Goal: Task Accomplishment & Management: Complete application form

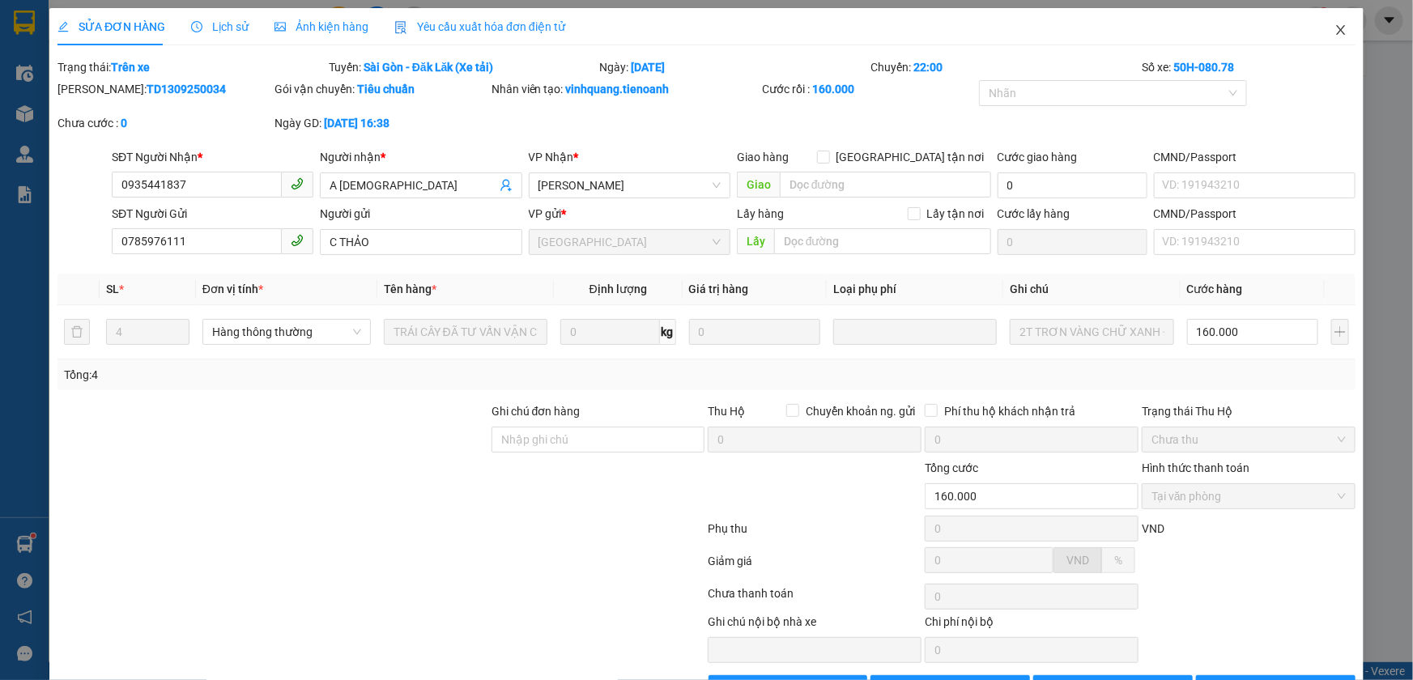
click at [1335, 35] on icon "close" at bounding box center [1341, 29] width 13 height 13
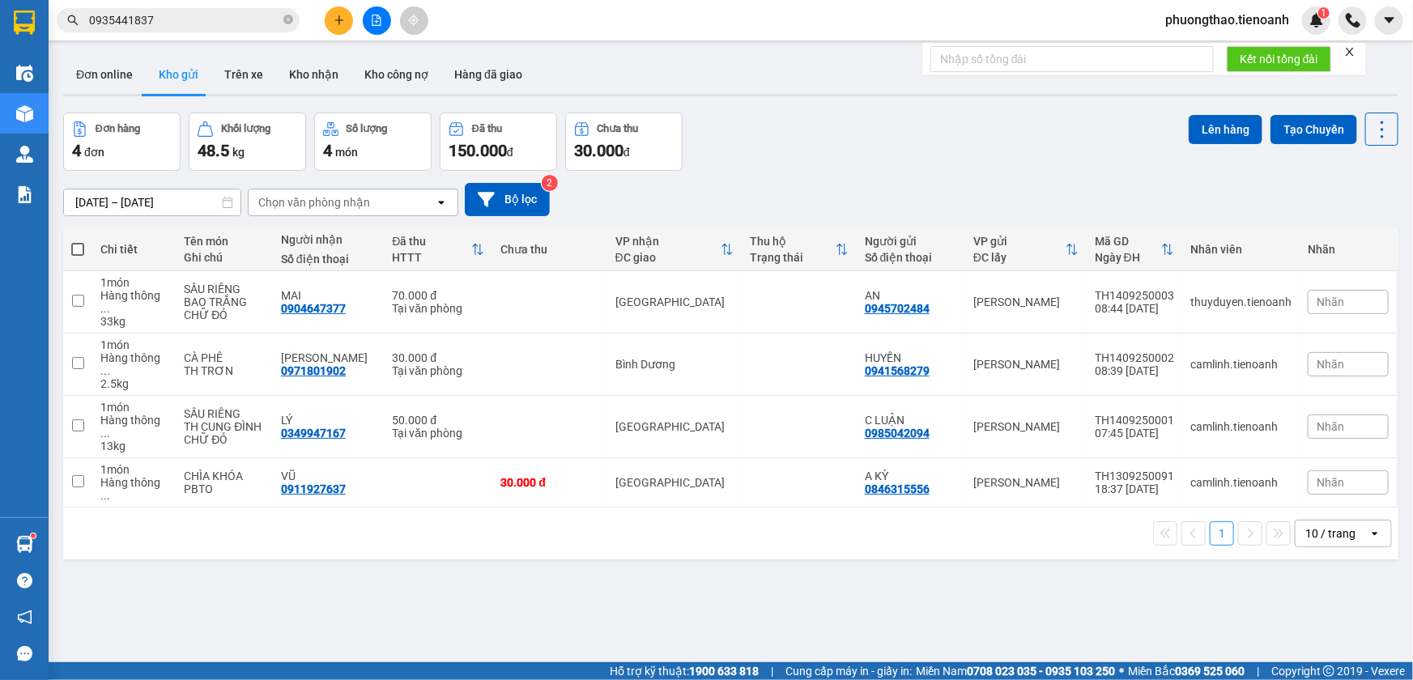
click at [215, 23] on input "0935441837" at bounding box center [184, 20] width 191 height 18
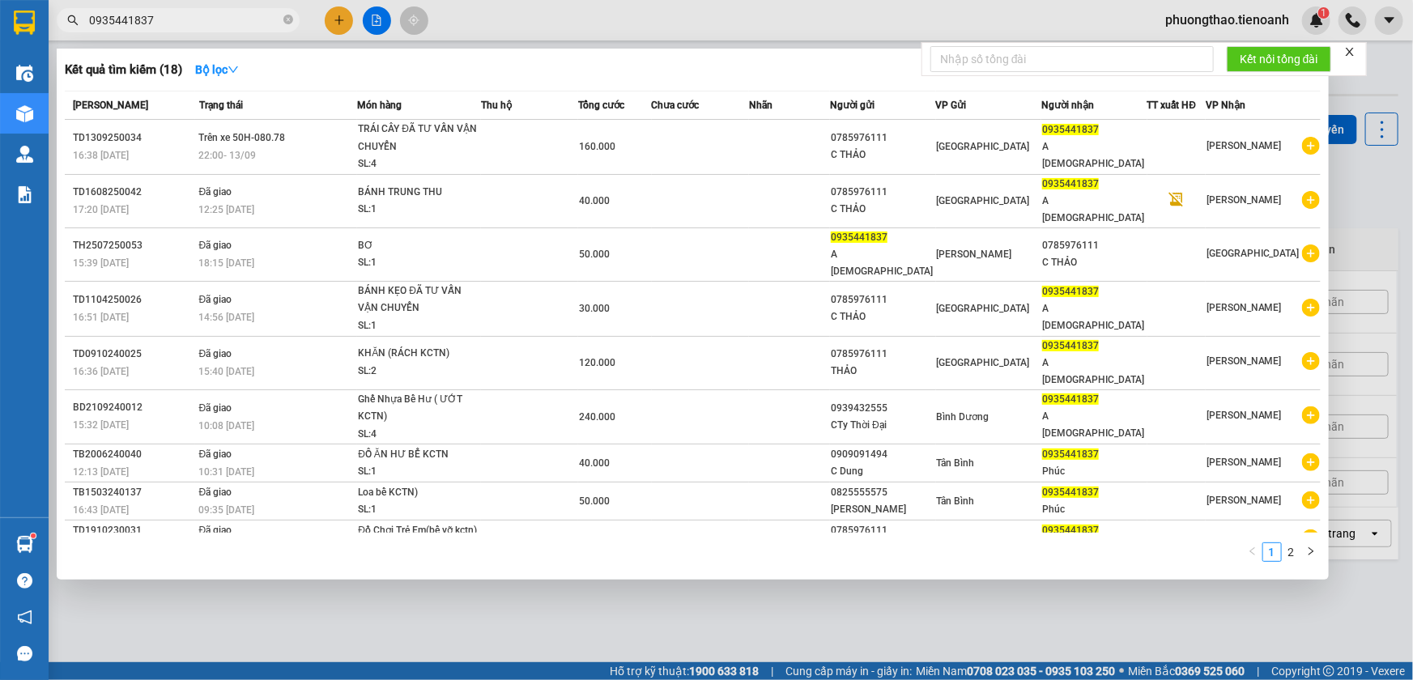
drag, startPoint x: 211, startPoint y: 21, endPoint x: 86, endPoint y: 31, distance: 125.1
click at [86, 31] on span "0935441837" at bounding box center [178, 20] width 243 height 24
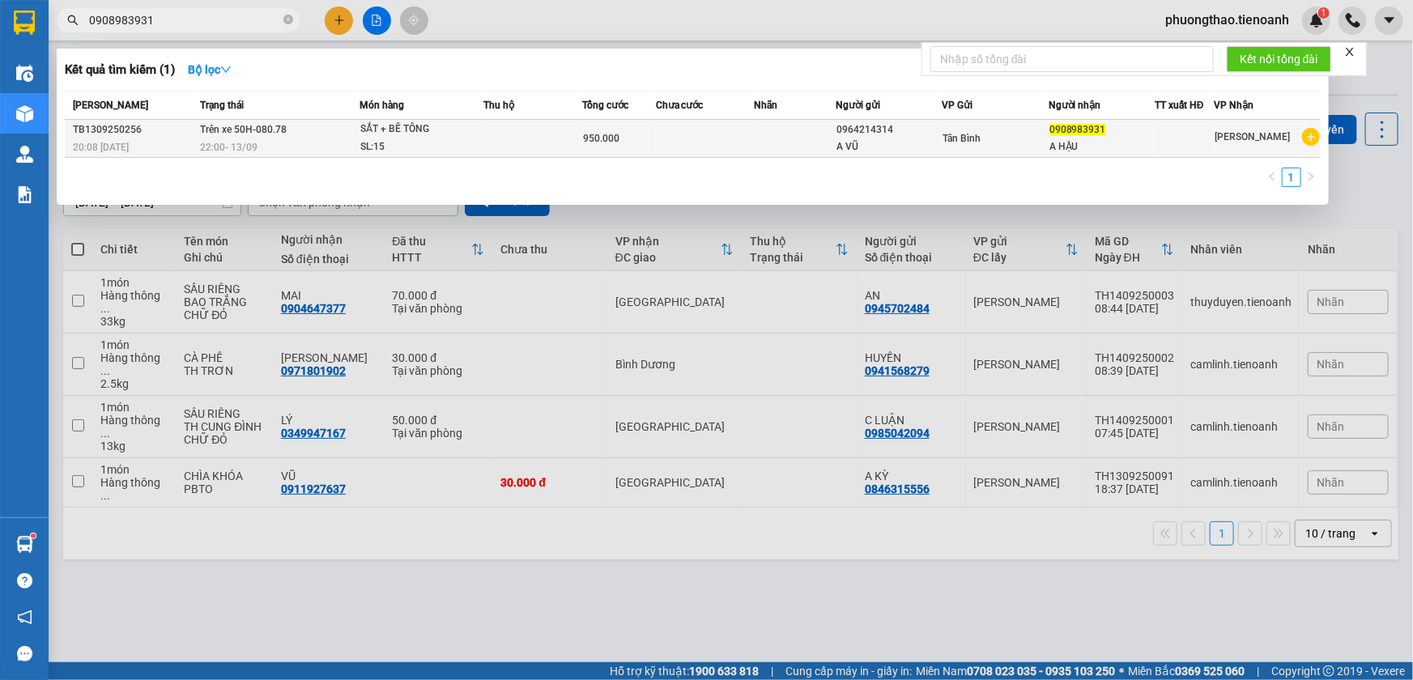
type input "0908983931"
click at [449, 130] on div "SẮT + BÊ TÔNG" at bounding box center [420, 130] width 121 height 18
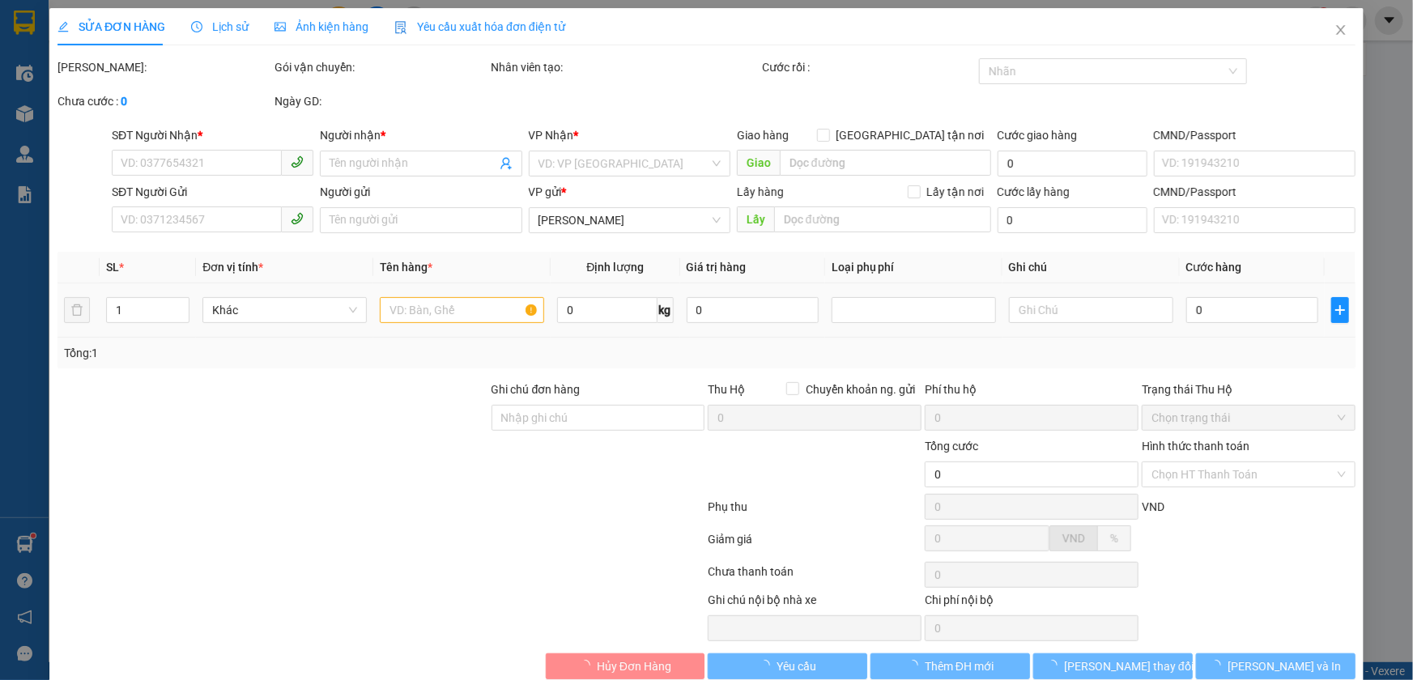
type input "0908983931"
type input "A HẬU"
type input "0964214314"
type input "A VŨ"
type input "950.000"
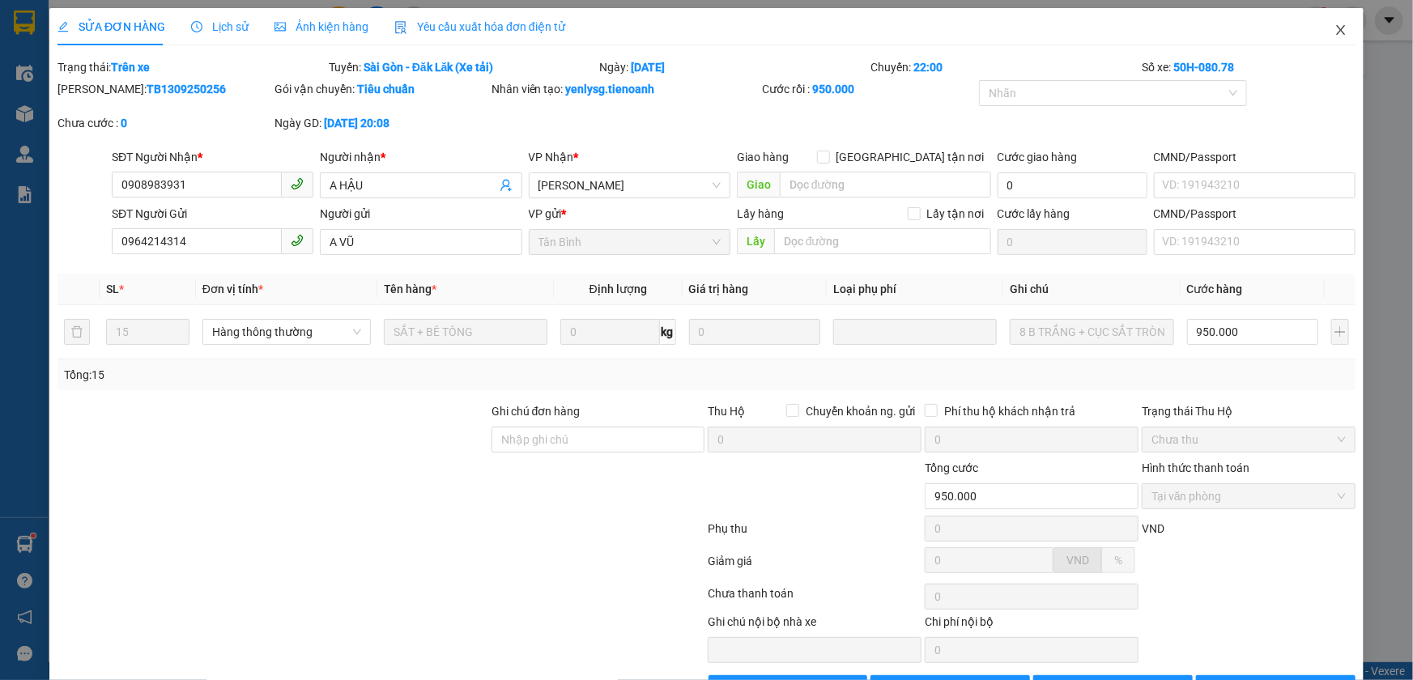
click at [1335, 28] on icon "close" at bounding box center [1341, 29] width 13 height 13
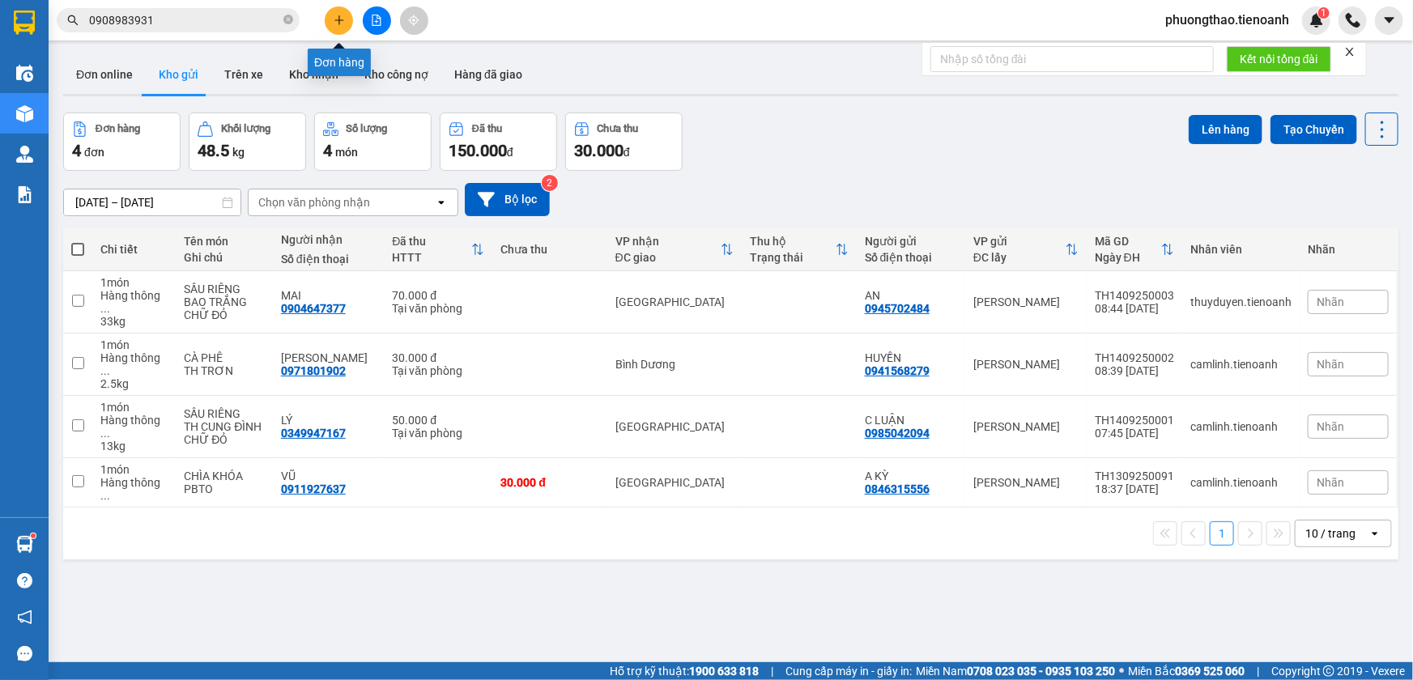
click at [345, 22] on button at bounding box center [339, 20] width 28 height 28
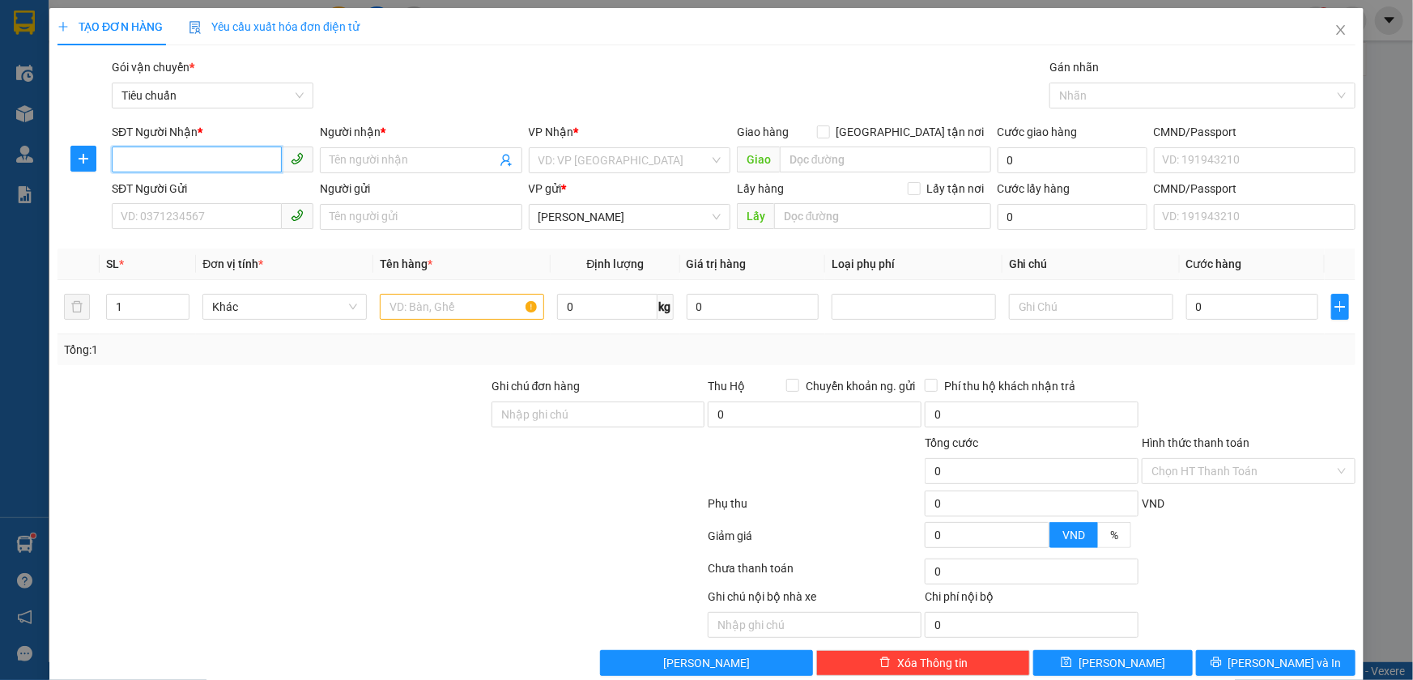
type input "0"
click at [196, 211] on input "SĐT Người Gửi" at bounding box center [197, 216] width 170 height 26
type input "0812477888"
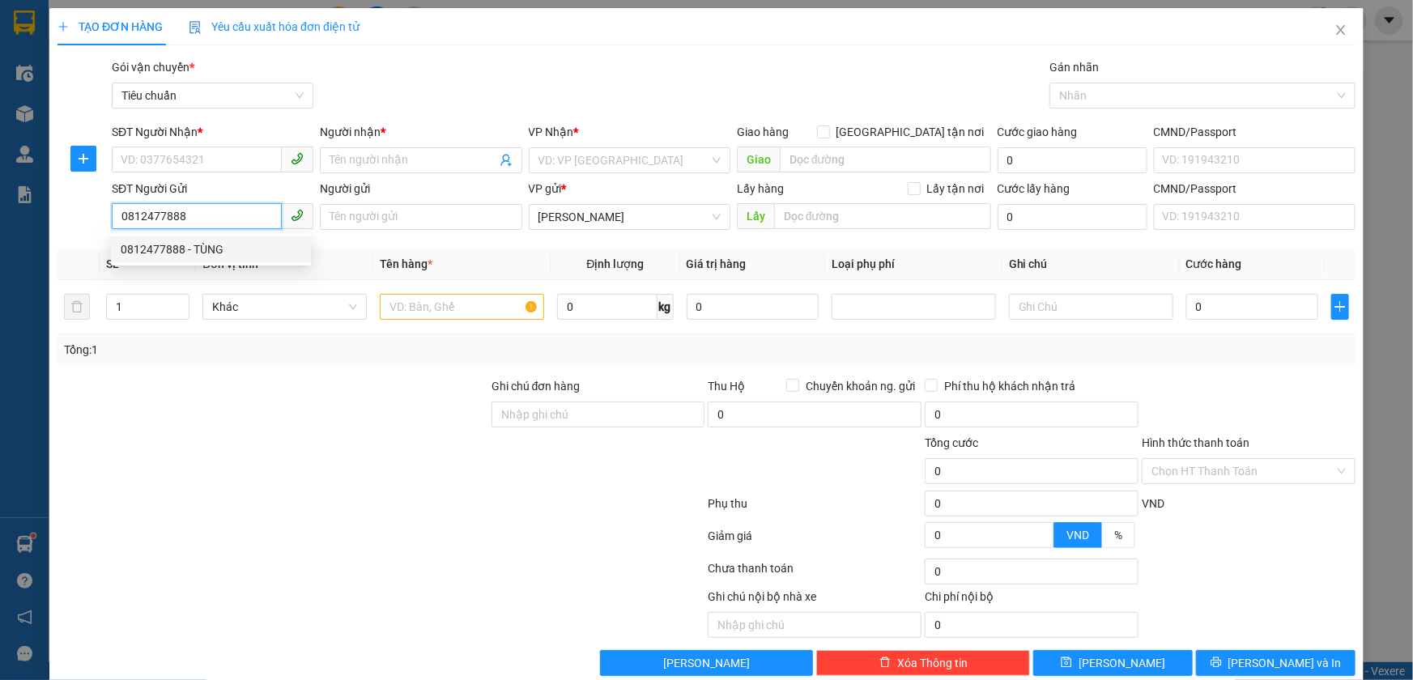
click at [232, 241] on div "0812477888 - TÙNG" at bounding box center [211, 250] width 181 height 18
type input "0888192777"
type input "TRƯỜNG"
type input "TÙNG"
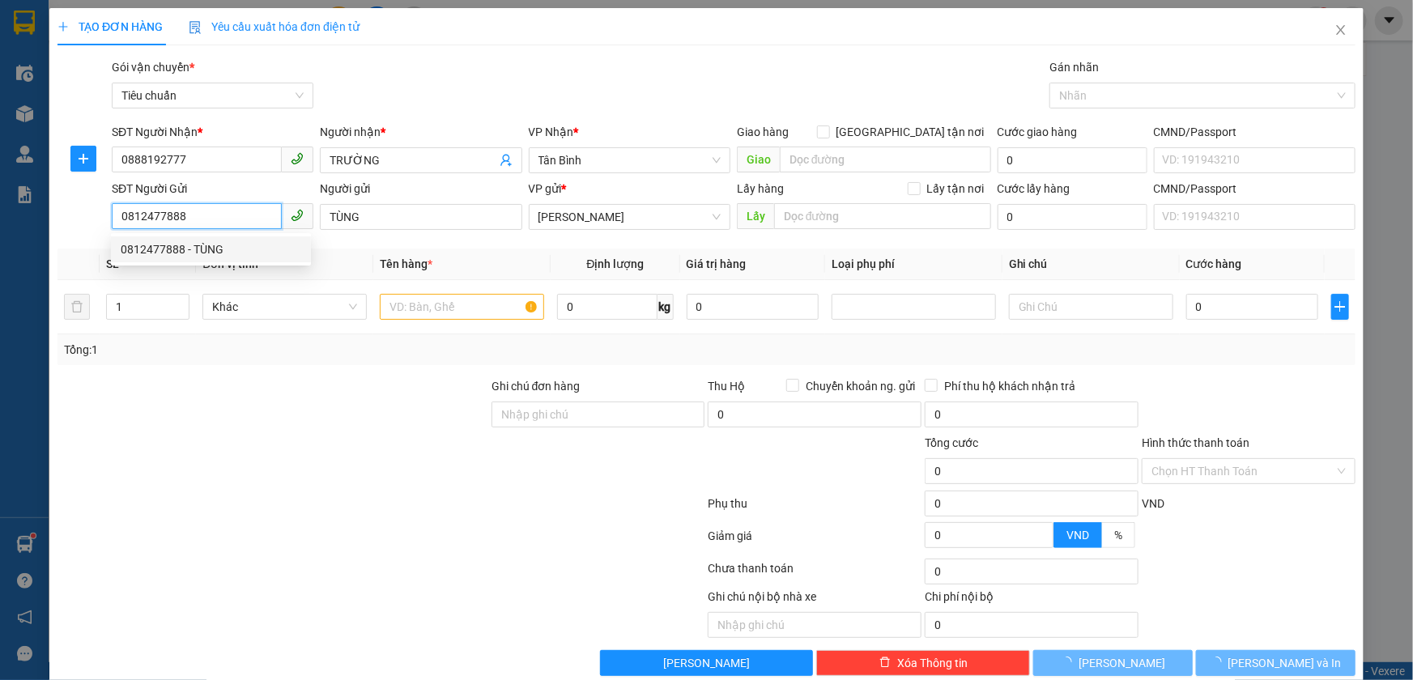
type input "60.000"
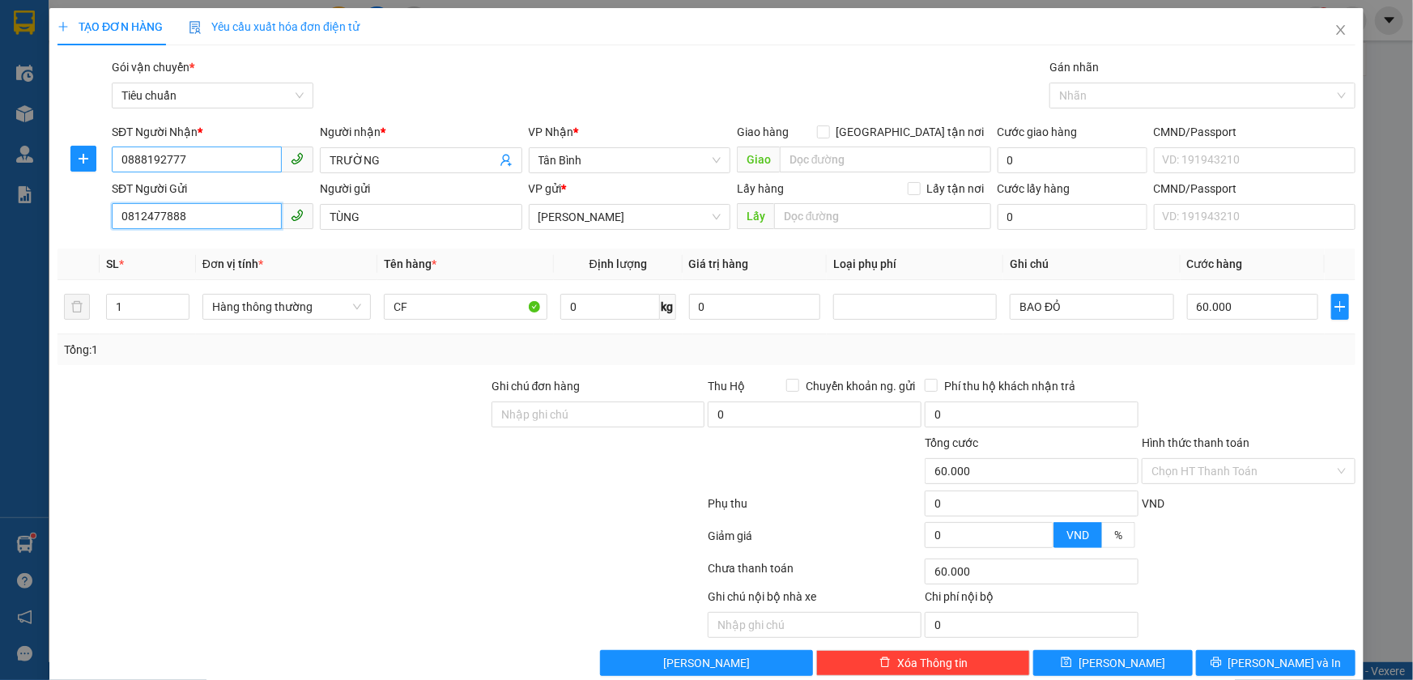
type input "0812477888"
click at [213, 163] on input "0888192777" at bounding box center [197, 160] width 170 height 26
click at [215, 159] on input "0888192777" at bounding box center [197, 160] width 170 height 26
drag, startPoint x: 215, startPoint y: 159, endPoint x: 116, endPoint y: 174, distance: 100.0
click at [116, 174] on div "SĐT Người Nhận * 0888192777" at bounding box center [213, 151] width 202 height 57
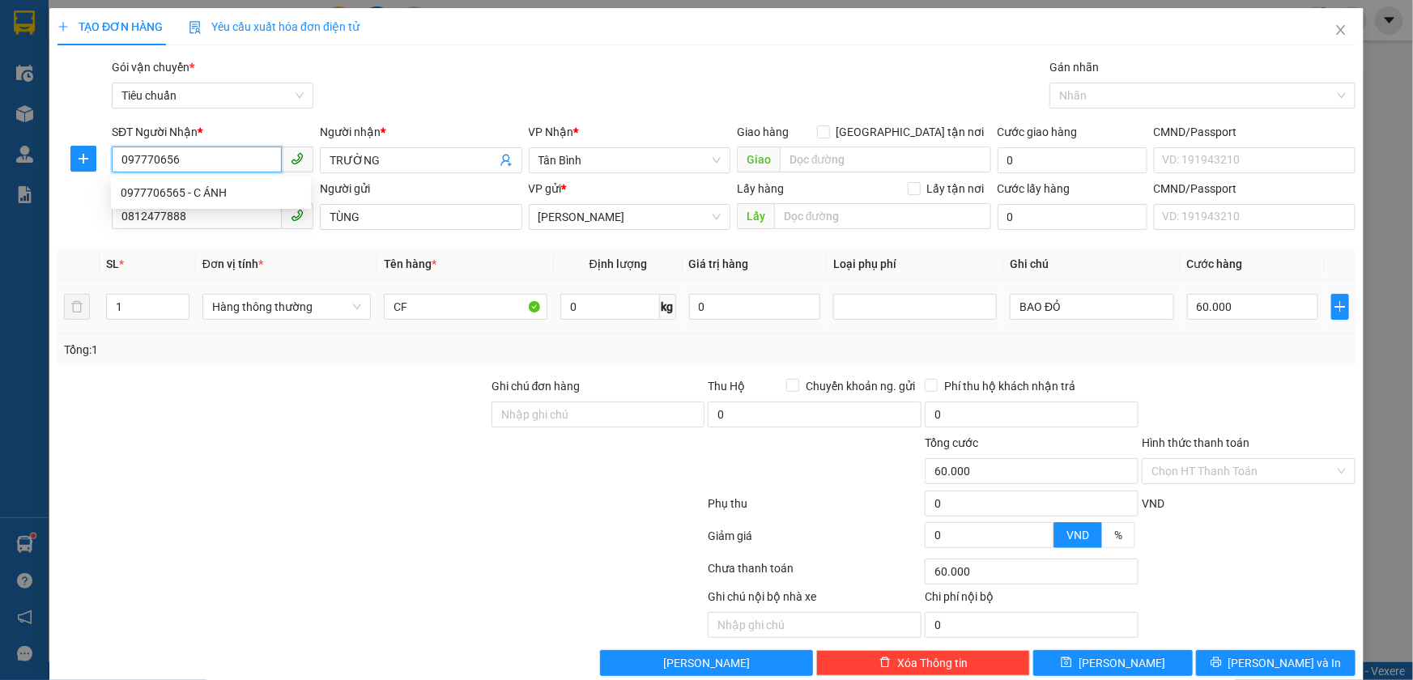
type input "0977706565"
click at [224, 190] on div "0977706565 - C ÁNH" at bounding box center [211, 193] width 181 height 18
type input "C ÁNH"
type input "0977706565"
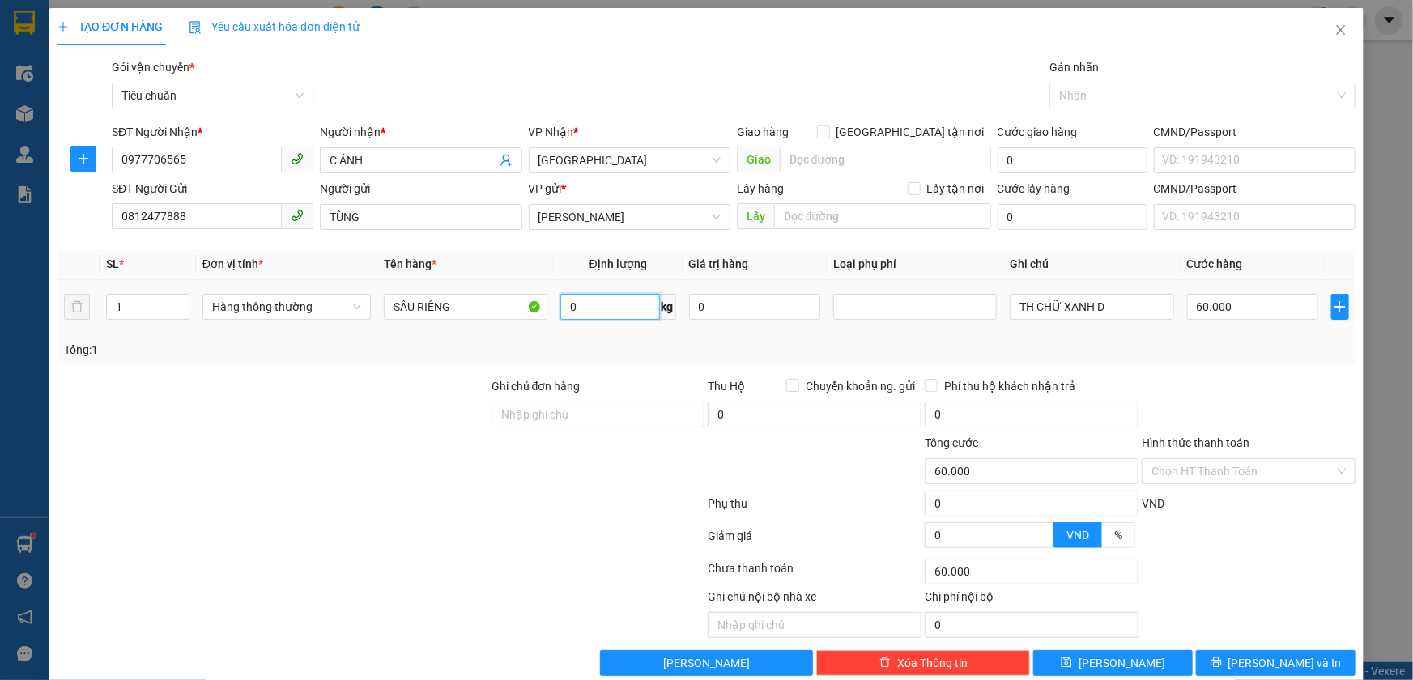
click at [576, 298] on input "0" at bounding box center [611, 307] width 100 height 26
type input "31"
click at [559, 484] on div at bounding box center [598, 462] width 217 height 57
type input "70.000"
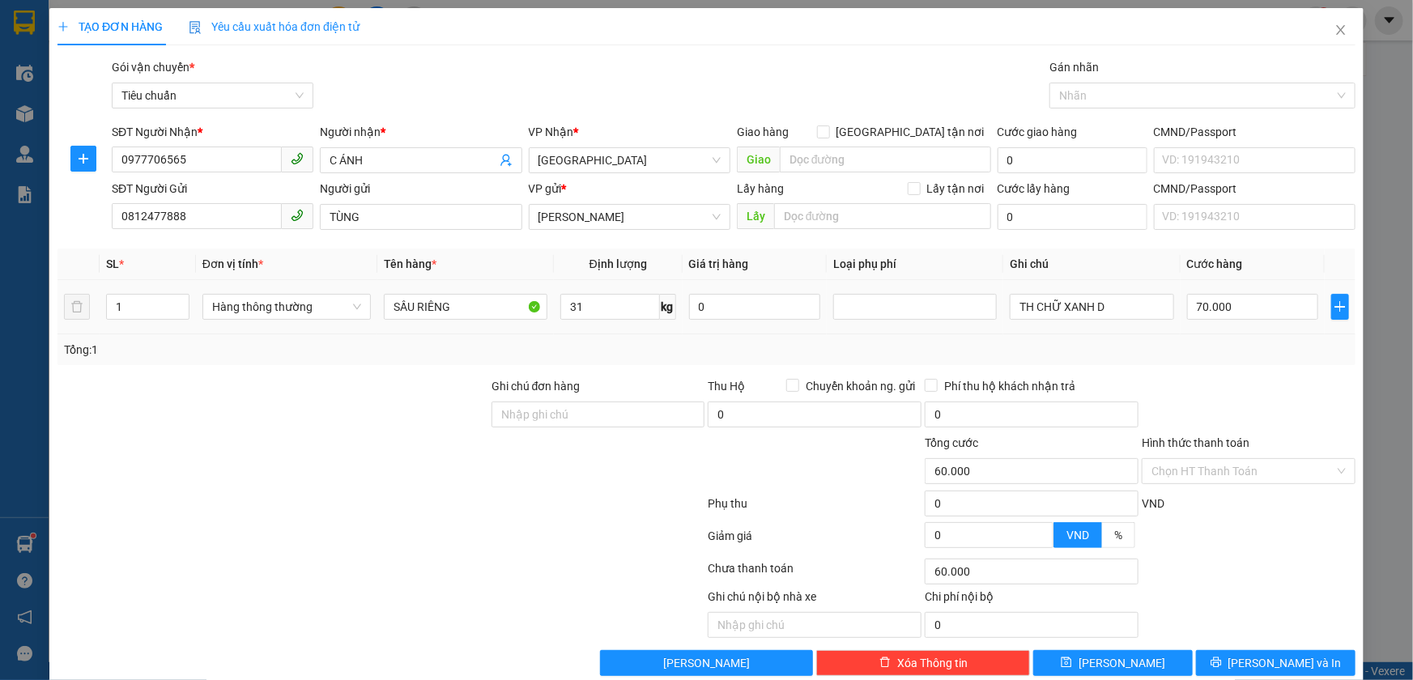
type input "70.000"
drag, startPoint x: 1101, startPoint y: 313, endPoint x: 1031, endPoint y: 305, distance: 70.1
click at [1031, 305] on input "TH CHỮ XANH D" at bounding box center [1092, 307] width 164 height 26
click at [1071, 309] on input "TH TRƠN DỤC LỖ" at bounding box center [1092, 307] width 164 height 26
type input "TH TRƠN ĐỤC LỖ"
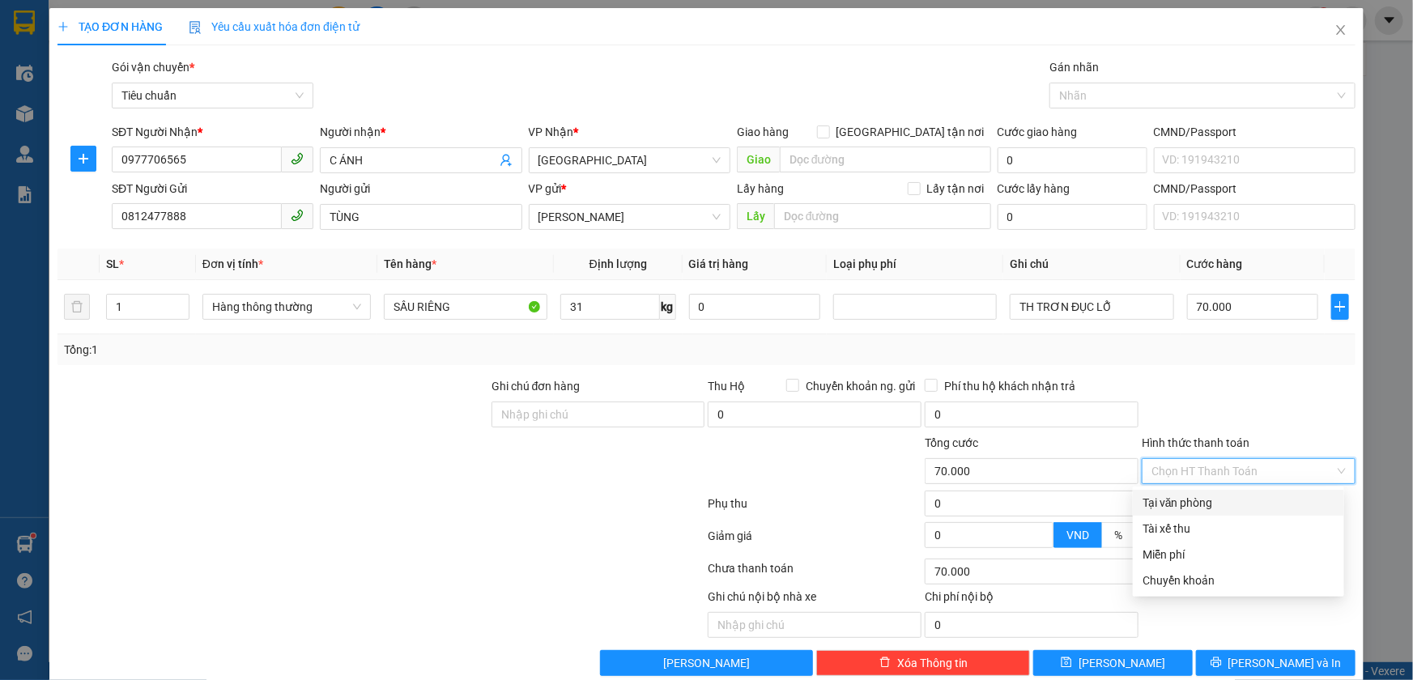
click at [1199, 465] on input "Hình thức thanh toán" at bounding box center [1243, 471] width 183 height 24
click at [1205, 501] on div "Tại văn phòng" at bounding box center [1239, 503] width 192 height 18
type input "0"
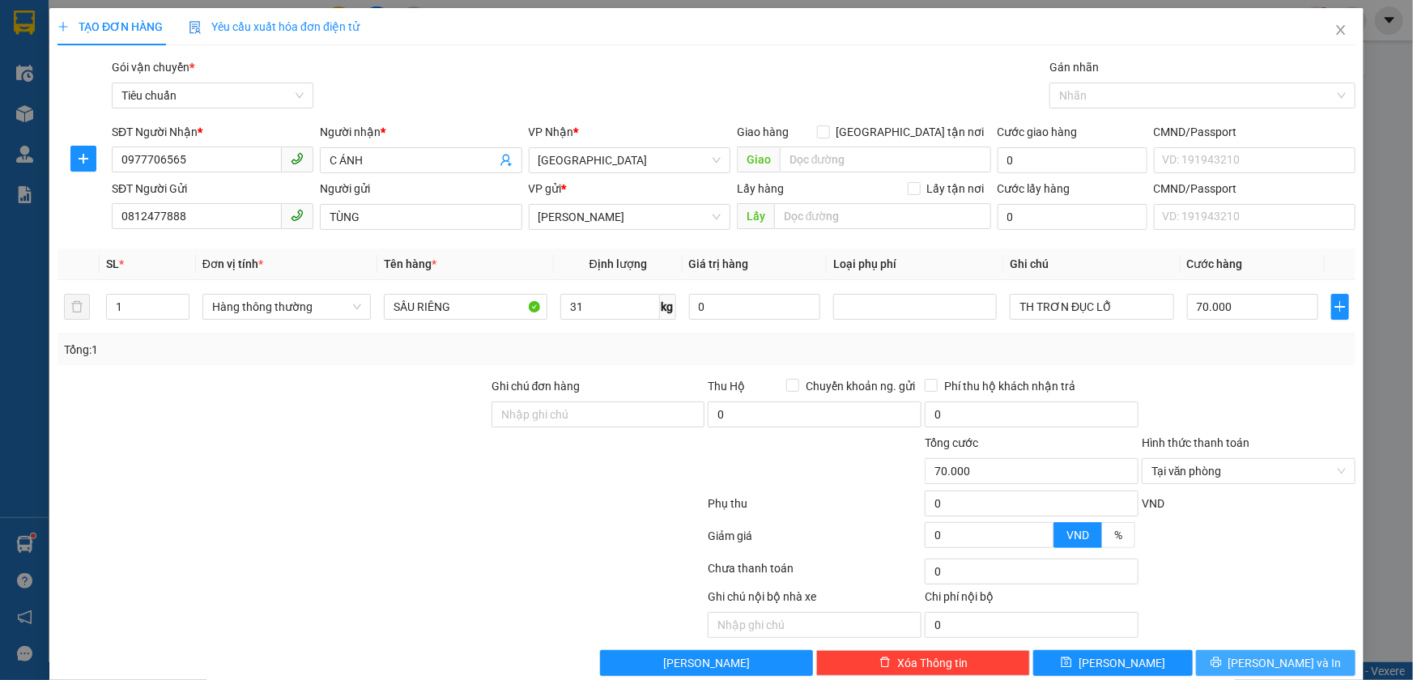
click at [1253, 656] on span "[PERSON_NAME] và In" at bounding box center [1285, 663] width 113 height 18
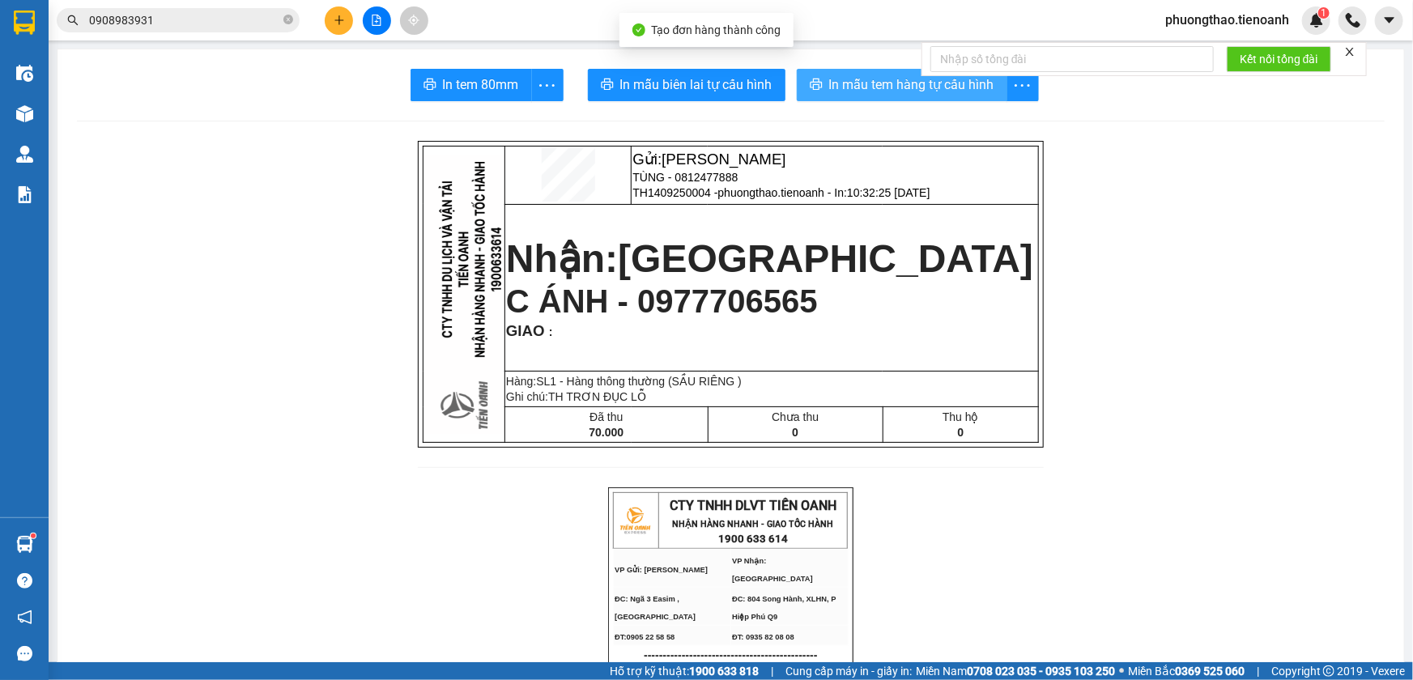
click at [890, 90] on span "In mẫu tem hàng tự cấu hình" at bounding box center [911, 85] width 165 height 20
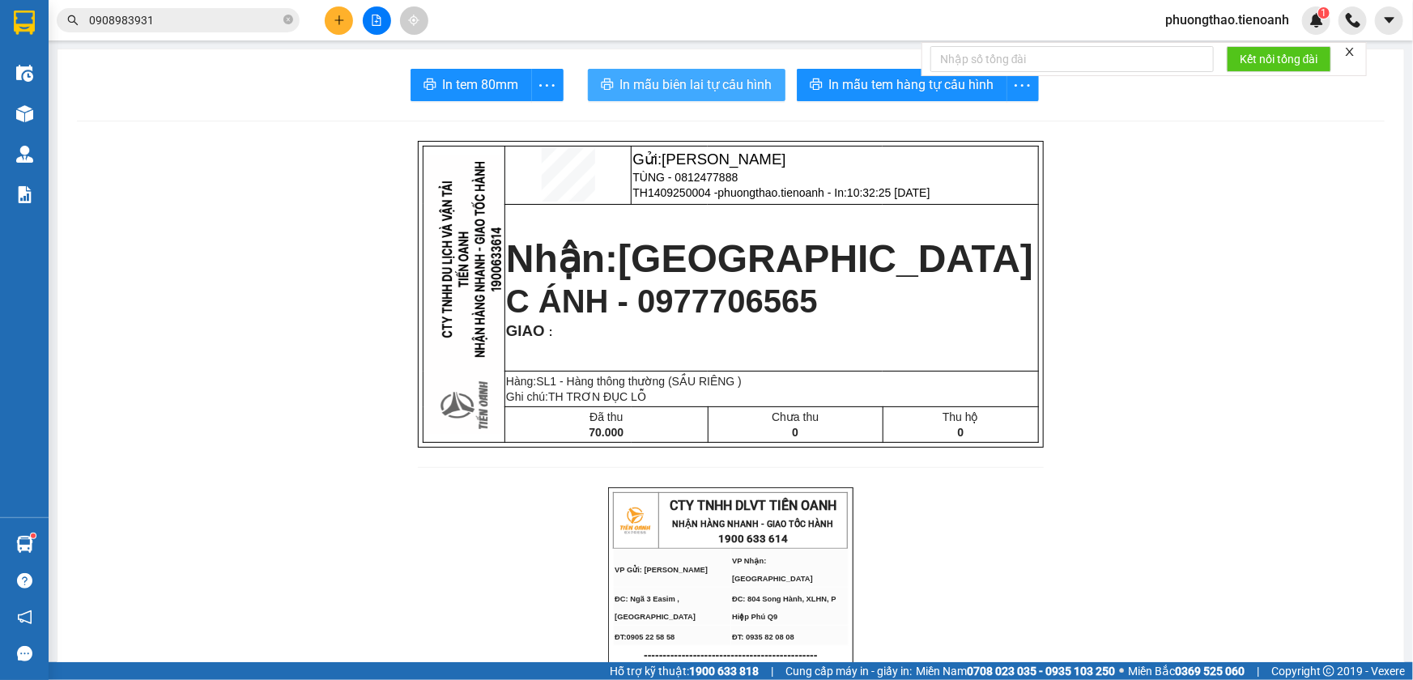
click at [698, 76] on span "In mẫu biên lai tự cấu hình" at bounding box center [696, 85] width 152 height 20
drag, startPoint x: 736, startPoint y: 494, endPoint x: 545, endPoint y: 552, distance: 199.6
click at [338, 34] on div "Kết quả tìm kiếm ( 1 ) Bộ lọc Mã ĐH Trạng thái Món hàng Thu hộ Tổng cước Chưa c…" at bounding box center [706, 20] width 1413 height 40
click at [335, 22] on icon "plus" at bounding box center [339, 20] width 11 height 11
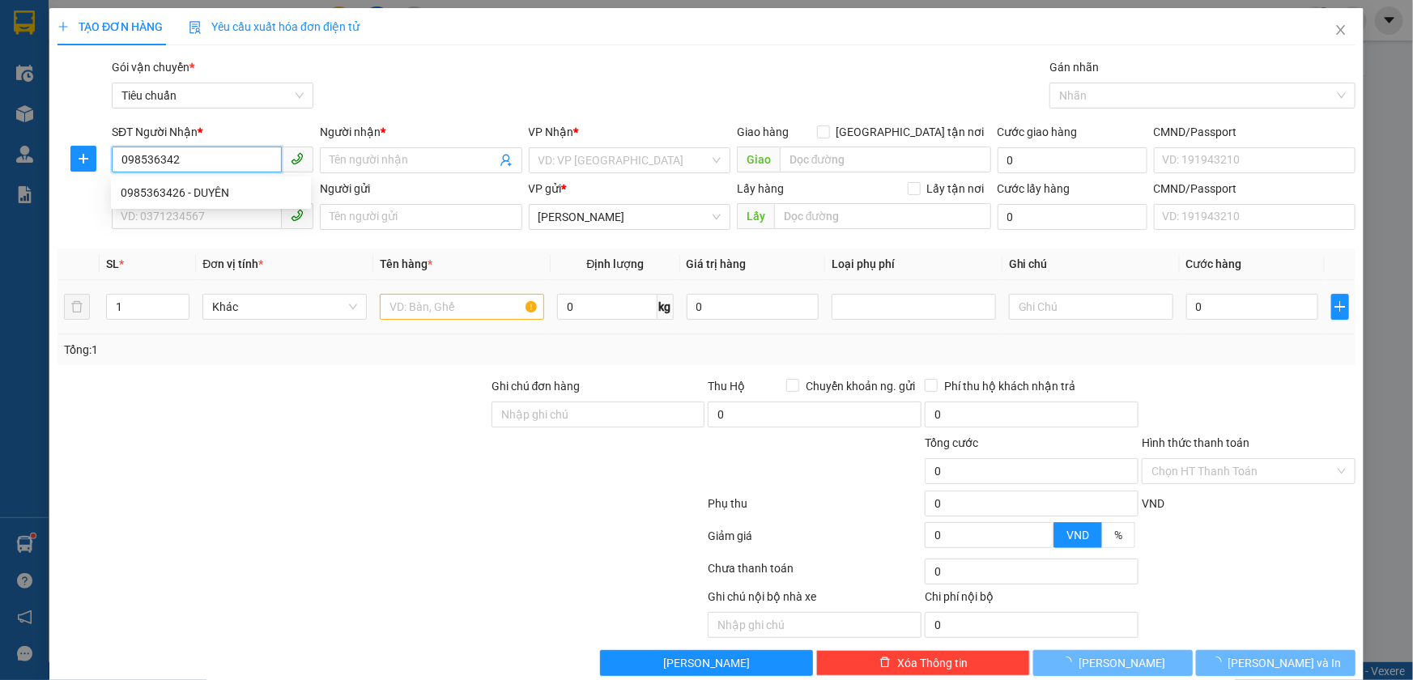
type input "0985363426"
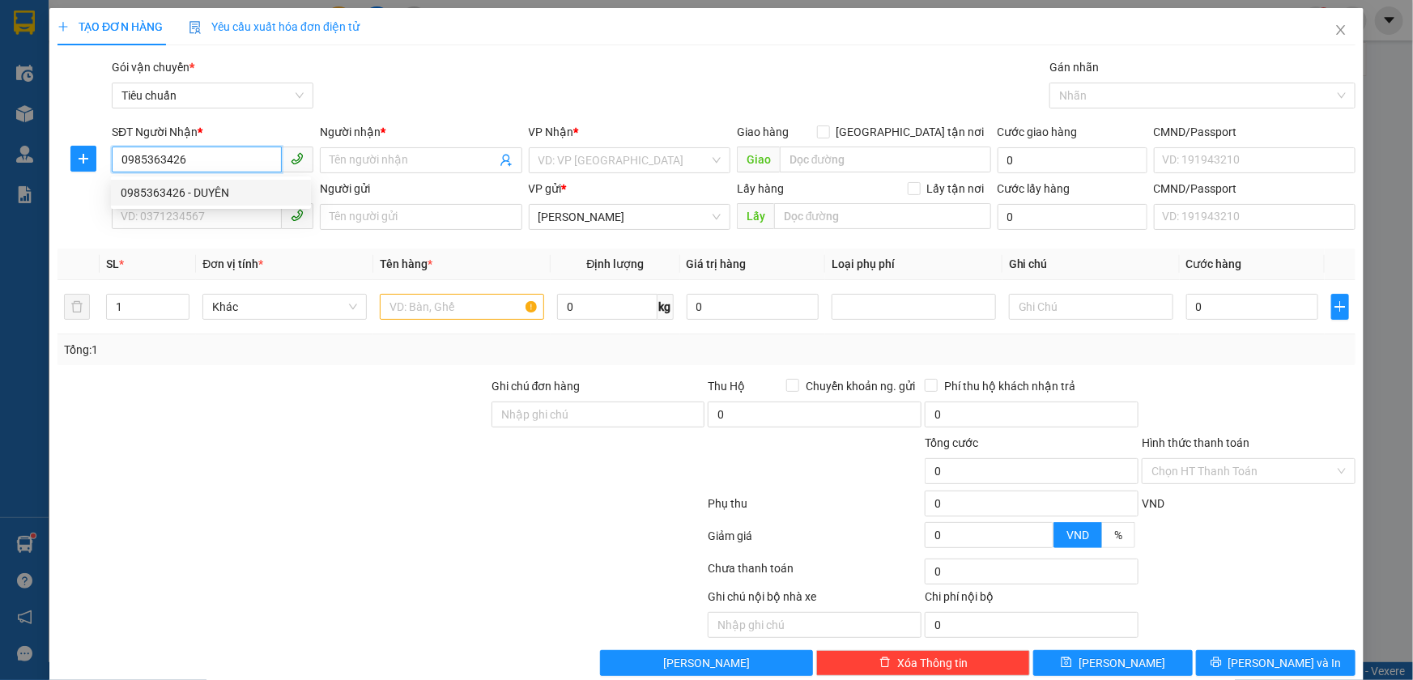
click at [170, 190] on div "0985363426 - DUYÊN" at bounding box center [211, 193] width 181 height 18
type input "DUYÊN"
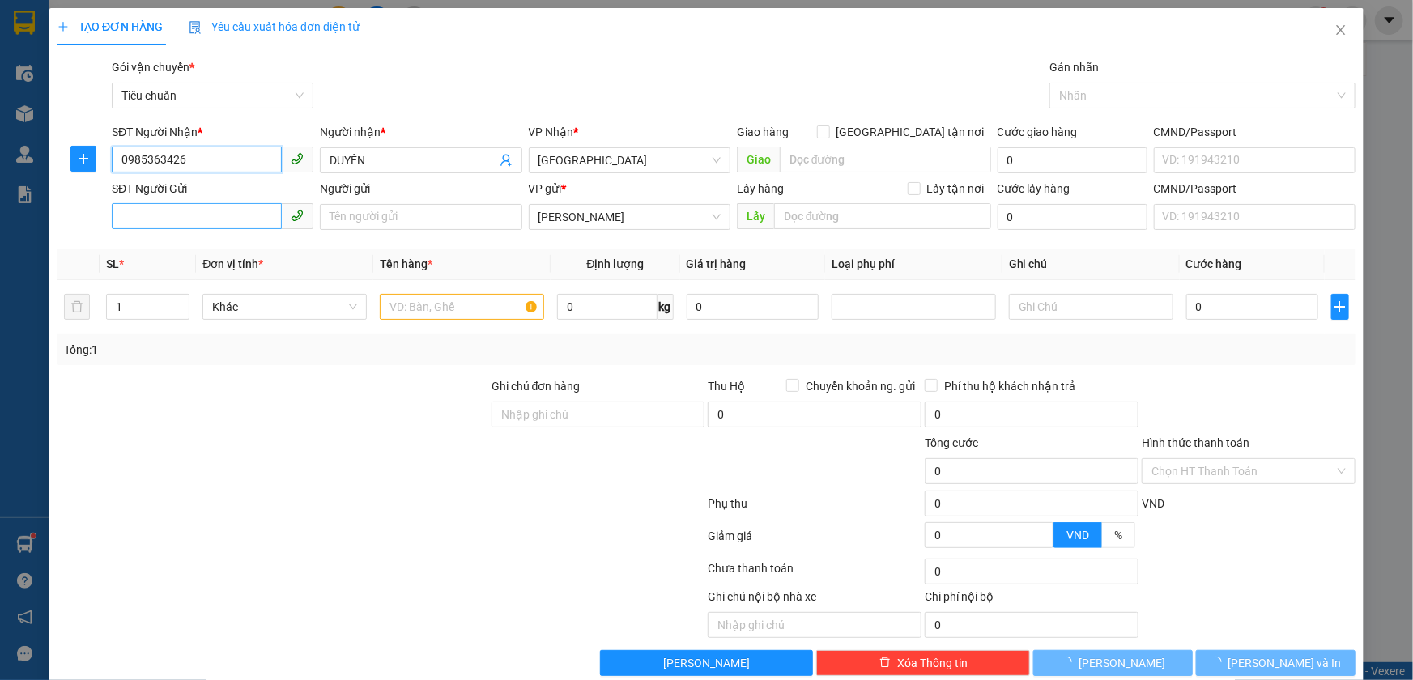
type input "200.000"
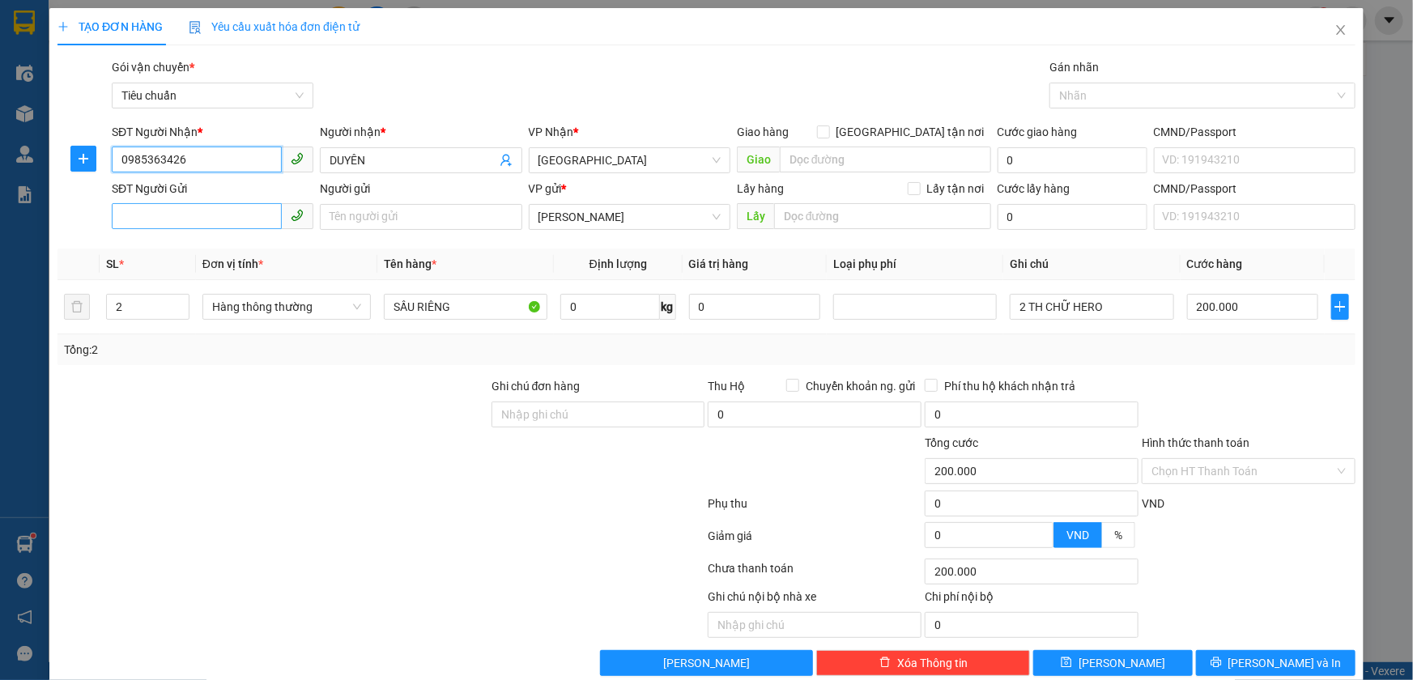
type input "0985363426"
click at [181, 215] on input "SĐT Người Gửi" at bounding box center [197, 216] width 170 height 26
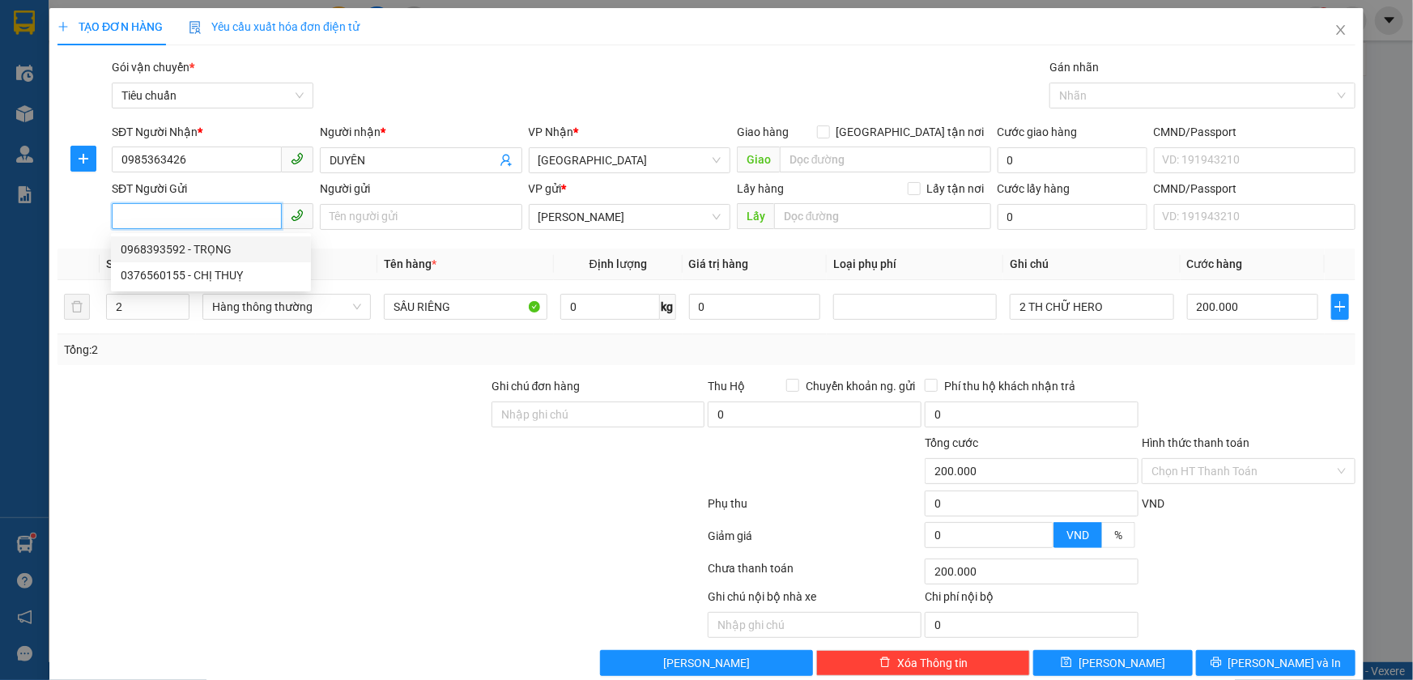
click at [185, 254] on div "0968393592 - TRỌNG" at bounding box center [211, 250] width 181 height 18
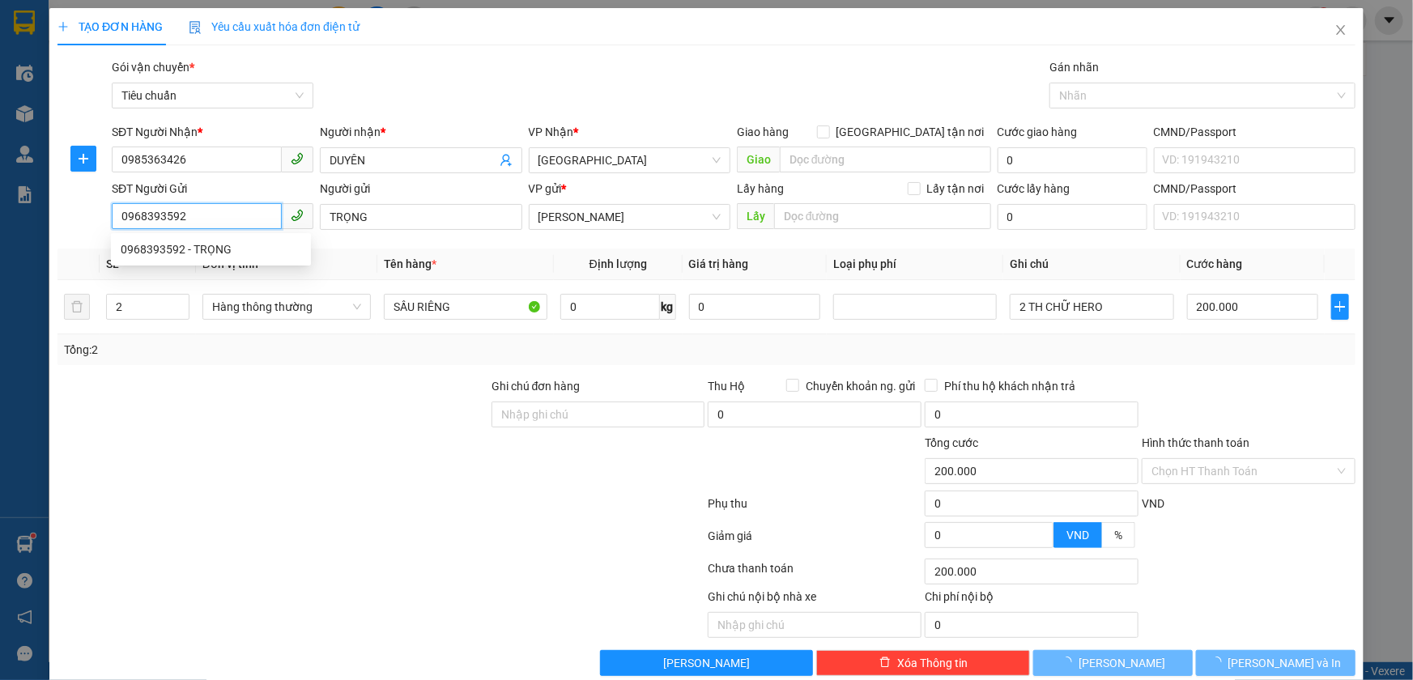
type input "0968393592"
type input "TRỌNG"
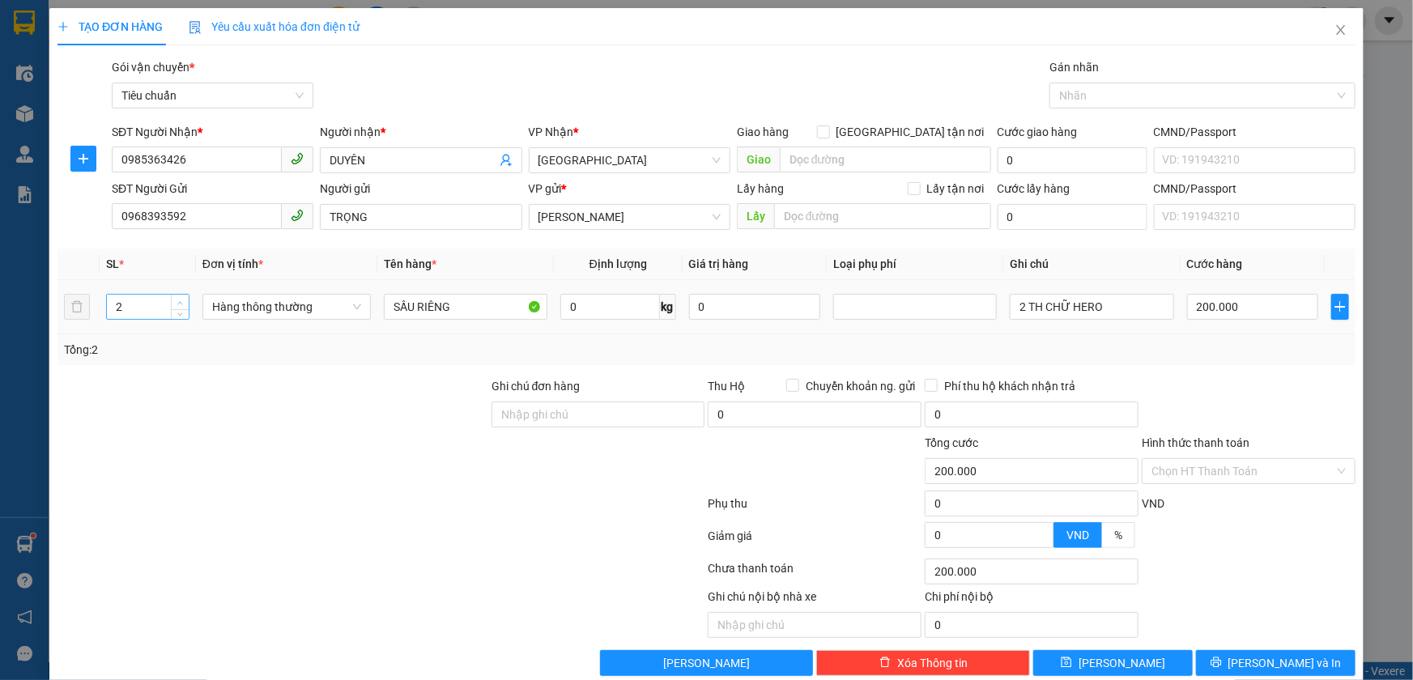
type input "3"
click at [177, 301] on icon "up" at bounding box center [180, 304] width 6 height 6
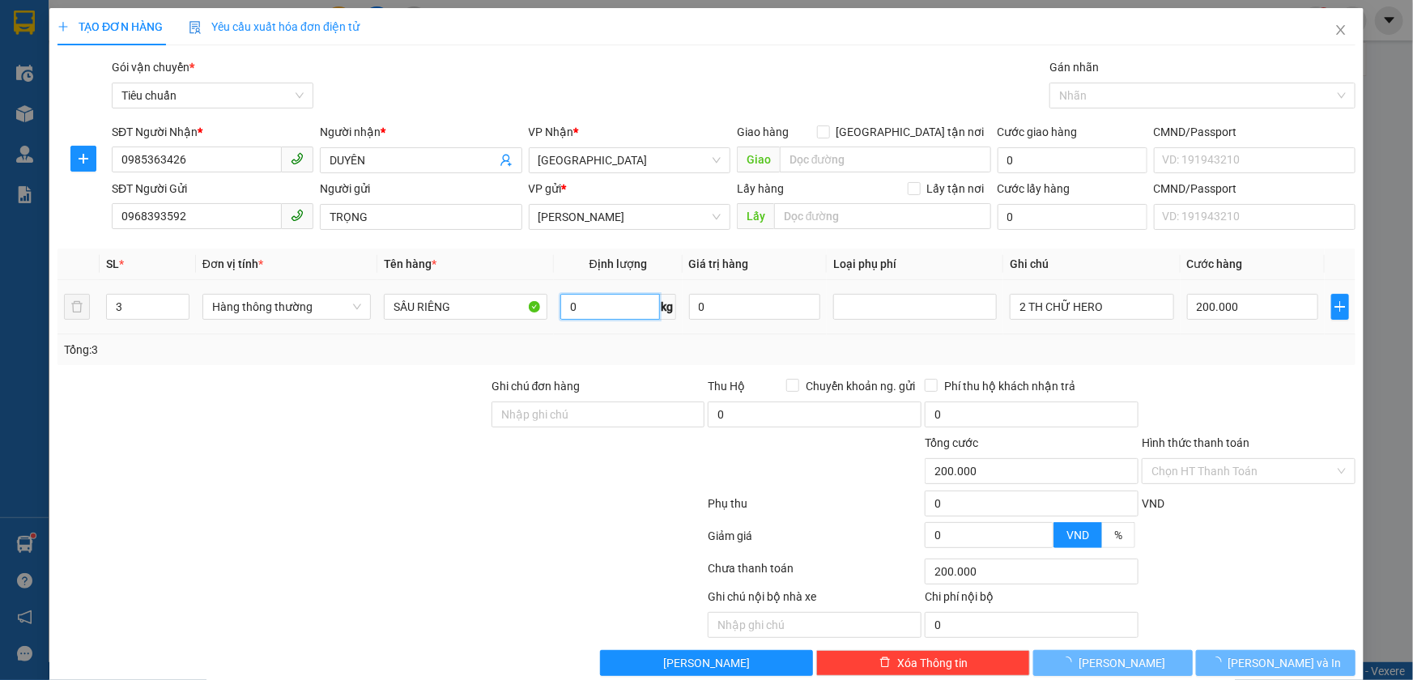
click at [572, 305] on input "0" at bounding box center [611, 307] width 100 height 26
type input "0"
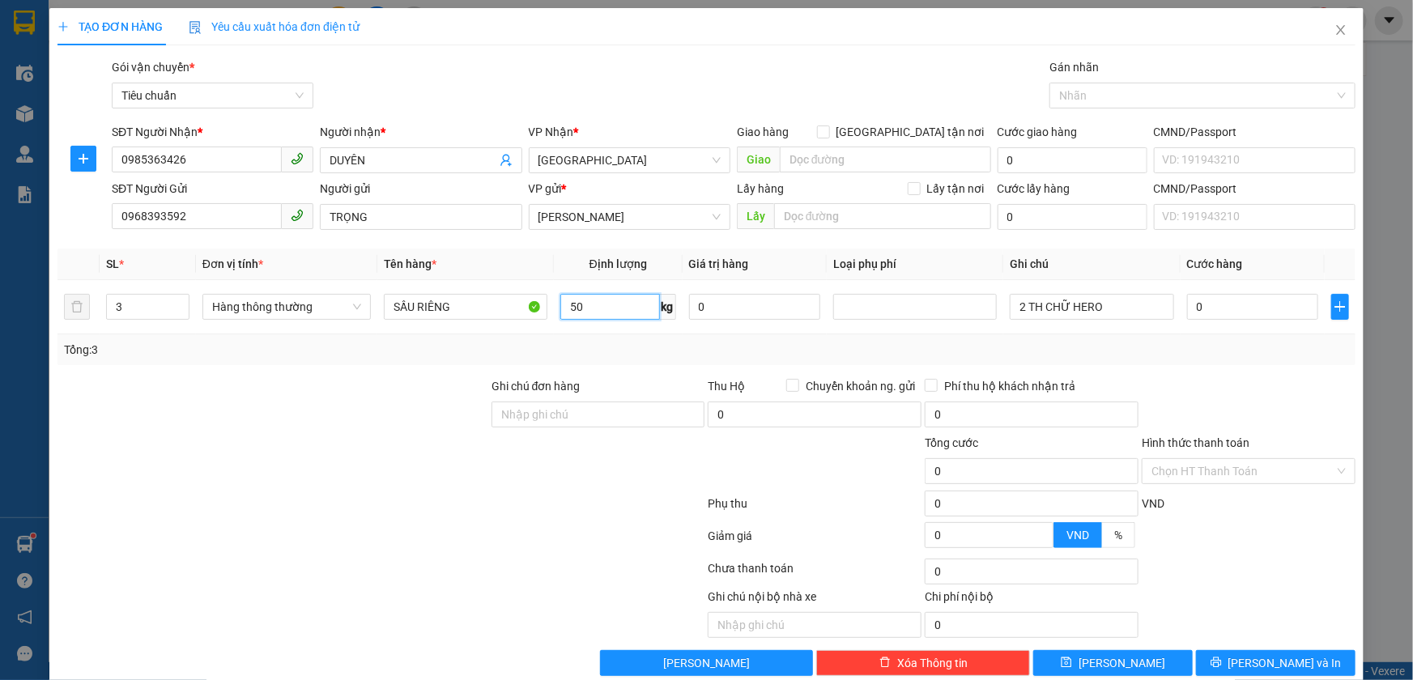
type input "50"
drag, startPoint x: 595, startPoint y: 334, endPoint x: 742, endPoint y: 321, distance: 147.2
click at [596, 335] on div "Tổng: 3" at bounding box center [707, 350] width 1298 height 31
type input "90.000"
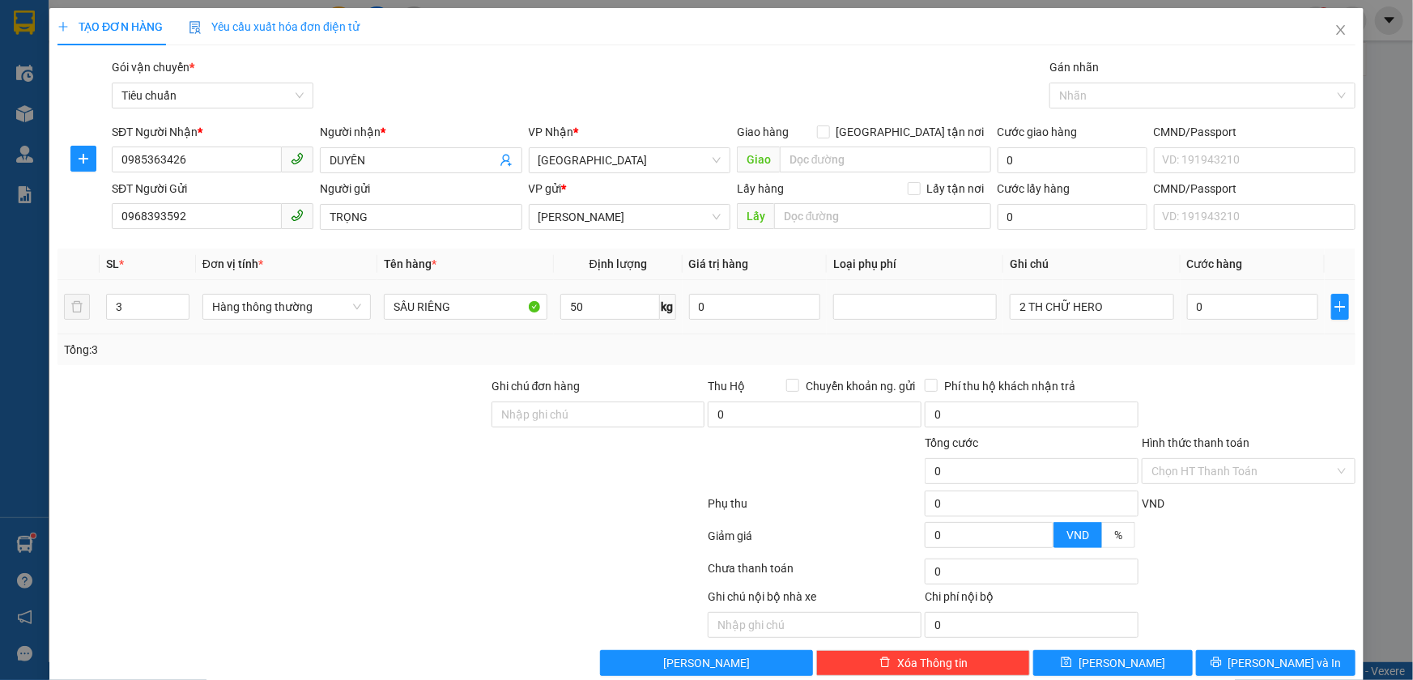
type input "90.000"
click at [1017, 305] on input "2 TH CHỮ HERO" at bounding box center [1092, 307] width 164 height 26
drag, startPoint x: 1072, startPoint y: 315, endPoint x: 1021, endPoint y: 329, distance: 53.6
click at [1021, 329] on td "3 TH CHỮ HERO" at bounding box center [1092, 307] width 177 height 54
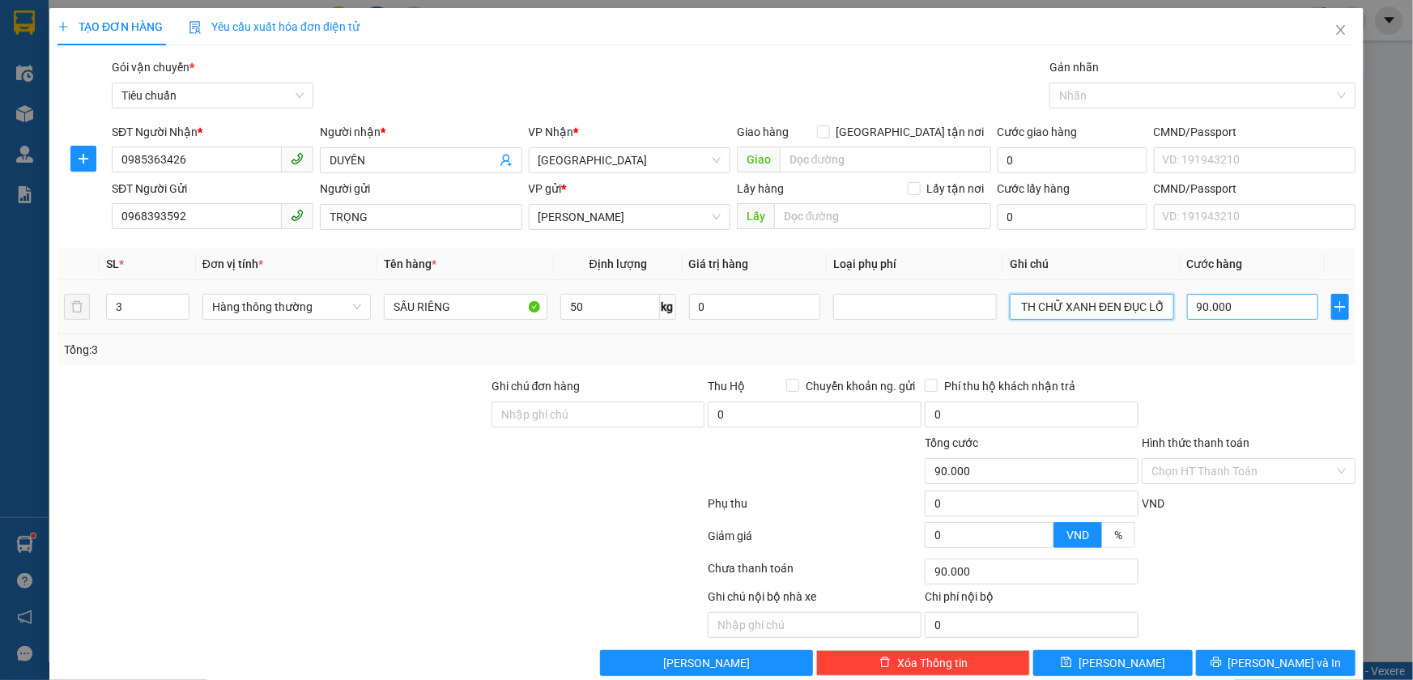
type input "3 TH CHỮ XANH ĐEN ĐỤC LỖ"
click at [1223, 303] on input "90.000" at bounding box center [1253, 307] width 132 height 26
type input "2"
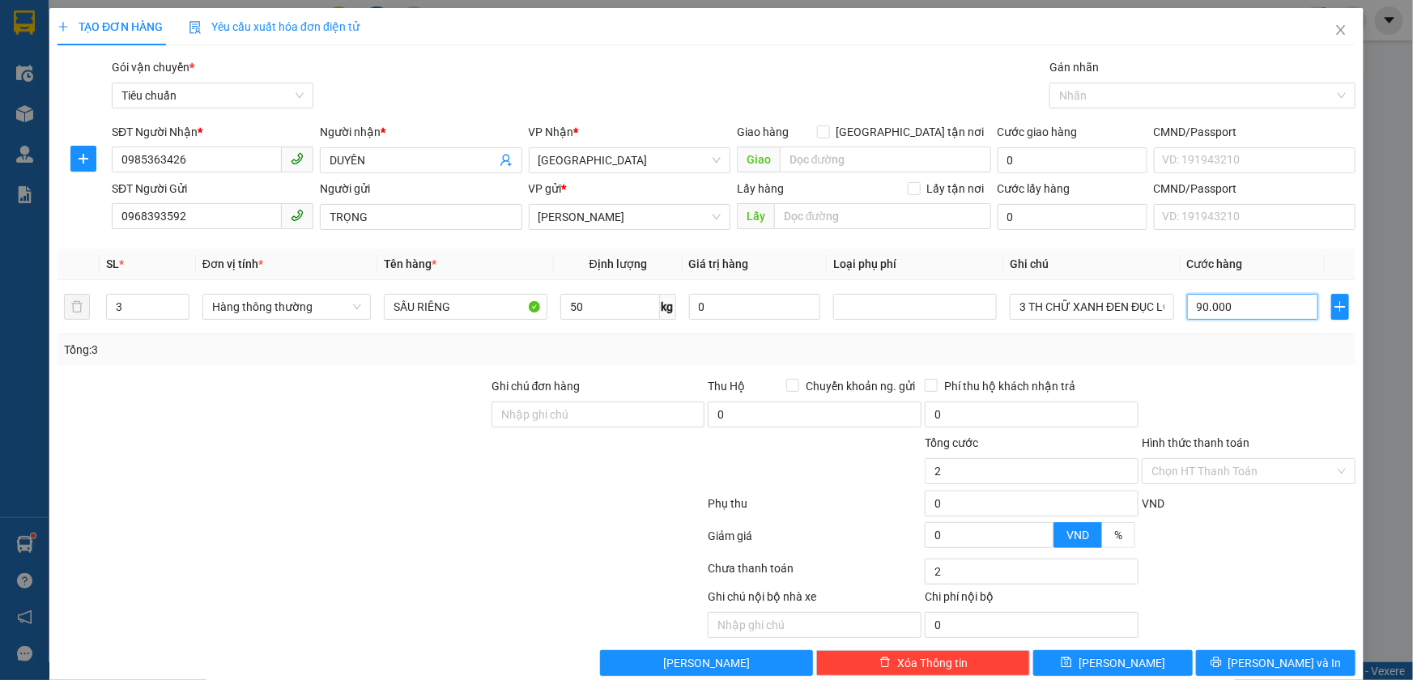
type input "2"
type input "27"
type input "270"
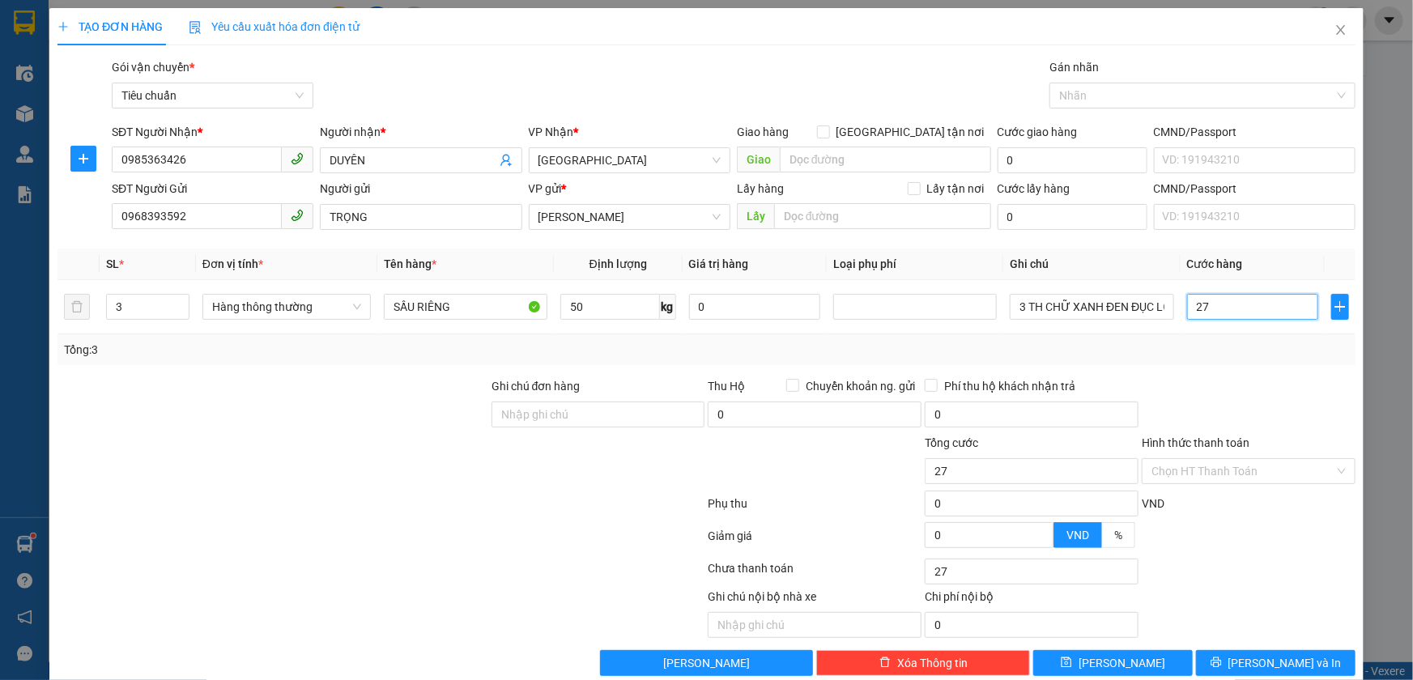
type input "270"
type input "270.000"
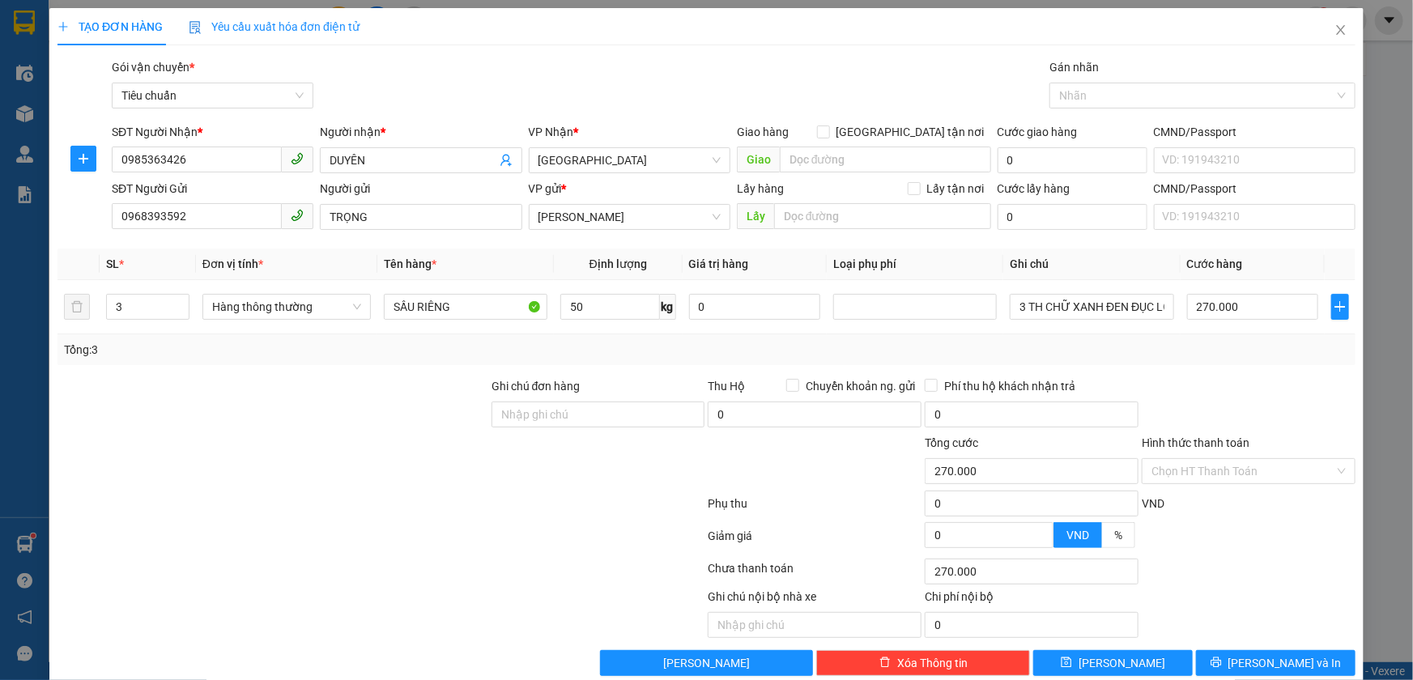
click at [1153, 365] on div "Transit Pickup Surcharge Ids Transit Deliver Surcharge Ids Transit Deliver Surc…" at bounding box center [707, 367] width 1298 height 618
drag, startPoint x: 1166, startPoint y: 465, endPoint x: 1158, endPoint y: 483, distance: 19.6
click at [1166, 466] on input "Hình thức thanh toán" at bounding box center [1243, 471] width 183 height 24
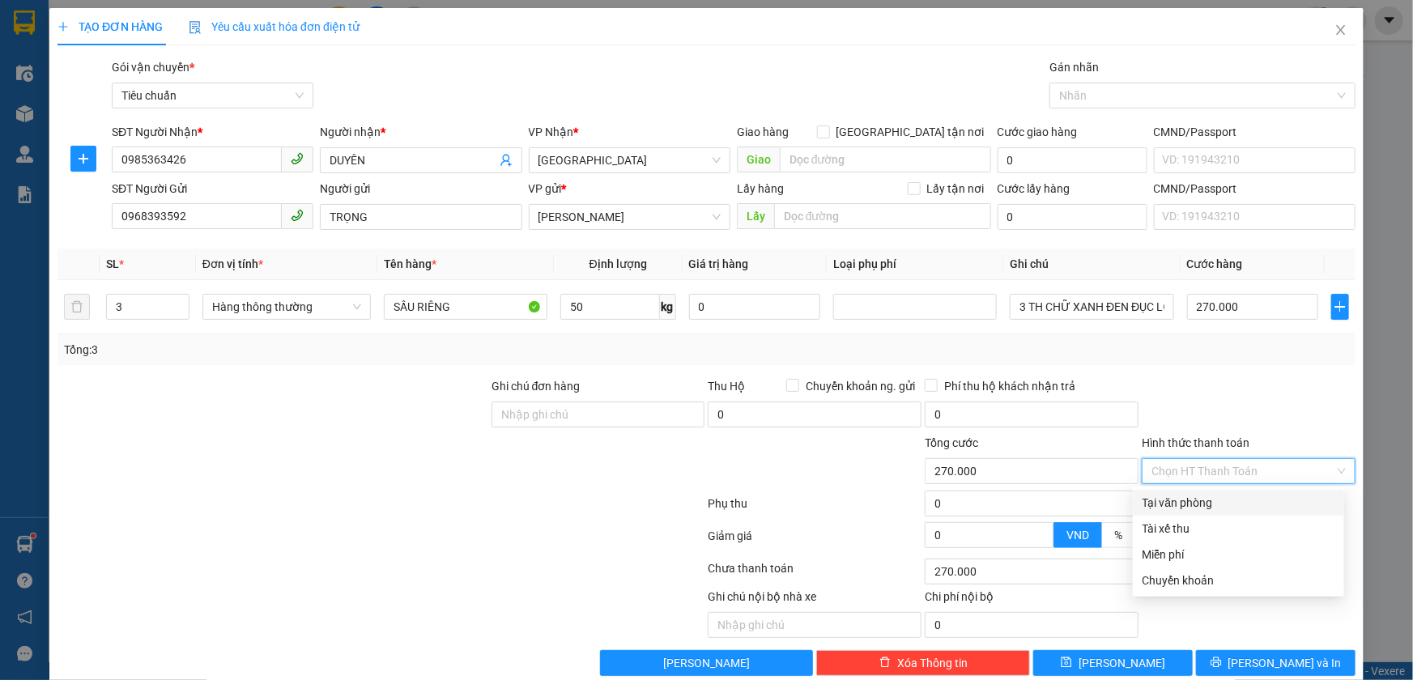
click at [1155, 504] on div "Tại văn phòng" at bounding box center [1239, 503] width 192 height 18
type input "0"
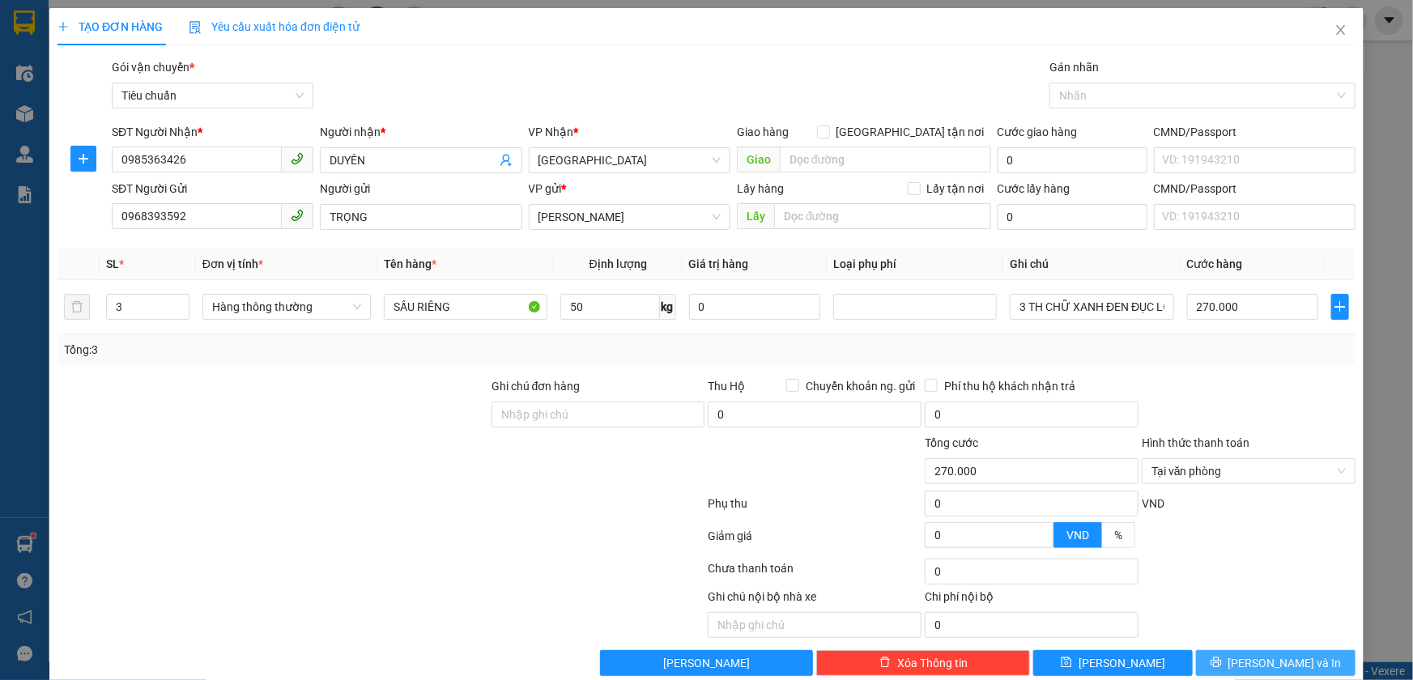
click at [1222, 663] on icon "printer" at bounding box center [1216, 662] width 11 height 11
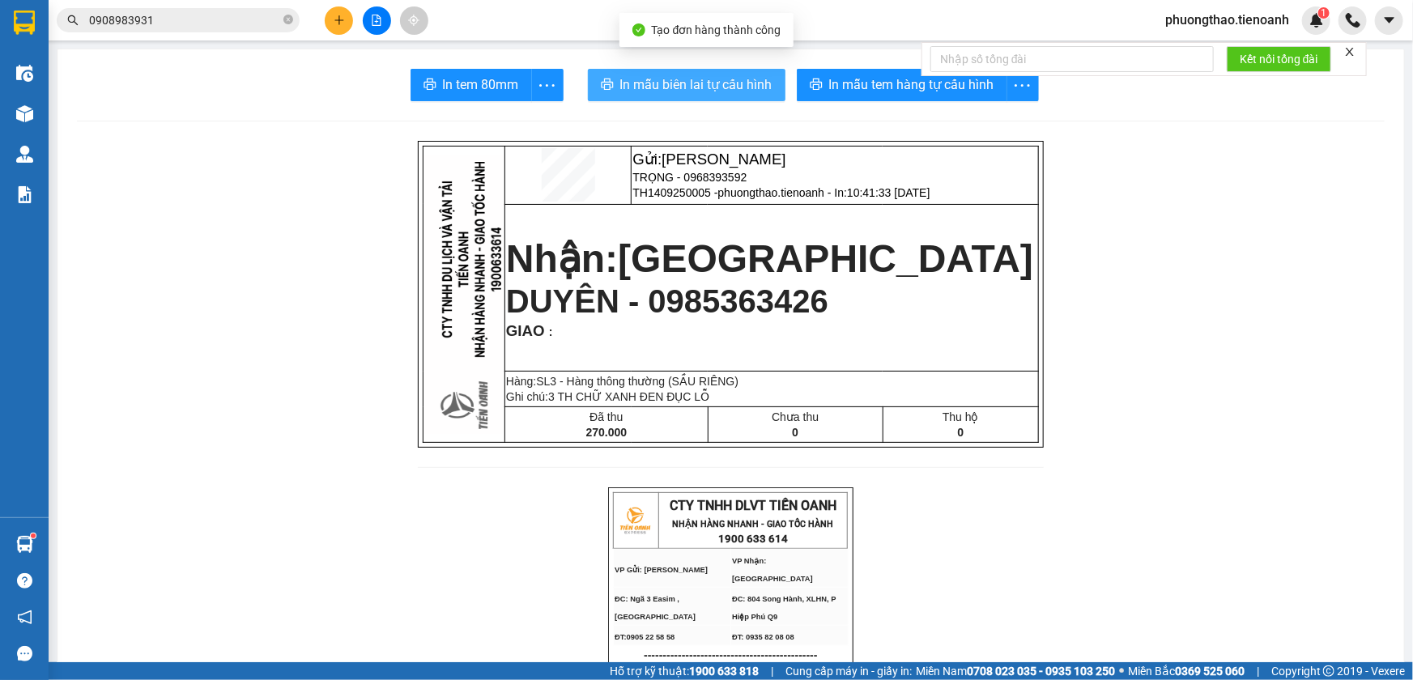
click at [646, 78] on span "In mẫu biên lai tự cấu hình" at bounding box center [696, 85] width 152 height 20
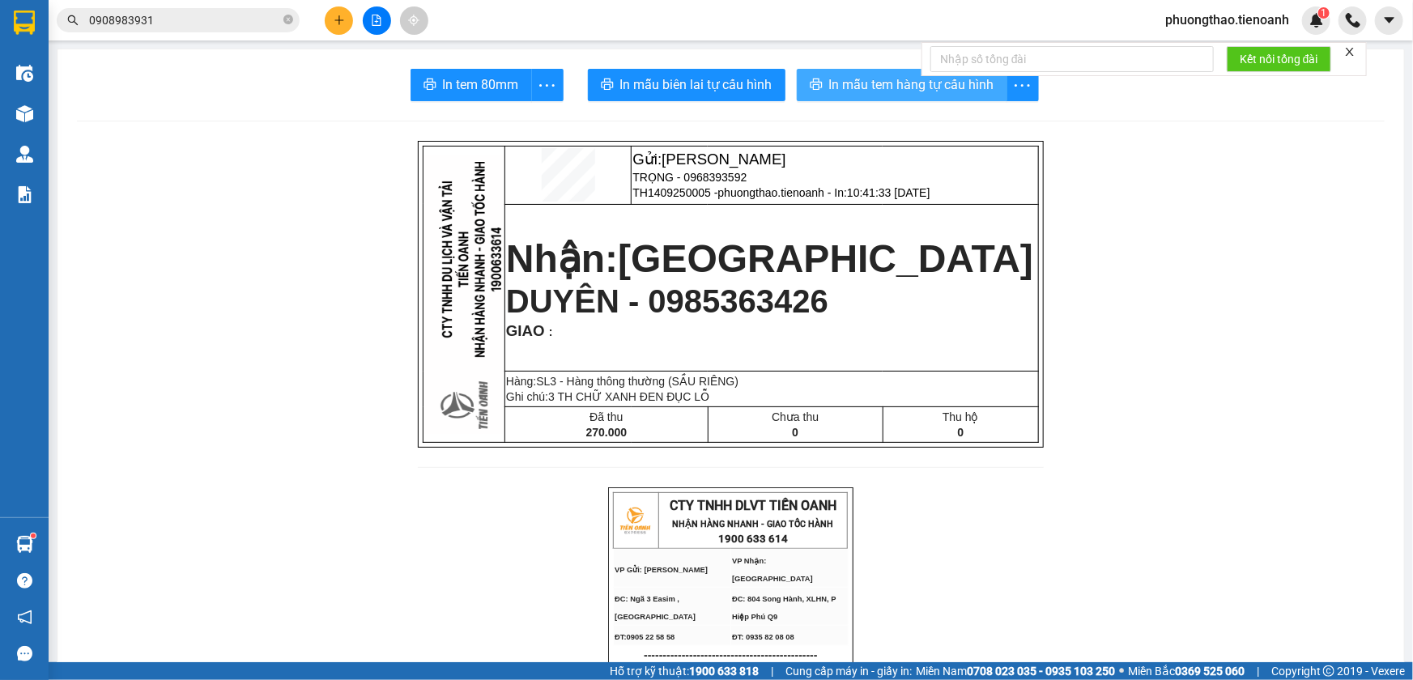
click at [882, 89] on span "In mẫu tem hàng tự cấu hình" at bounding box center [911, 85] width 165 height 20
click at [330, 23] on button at bounding box center [339, 20] width 28 height 28
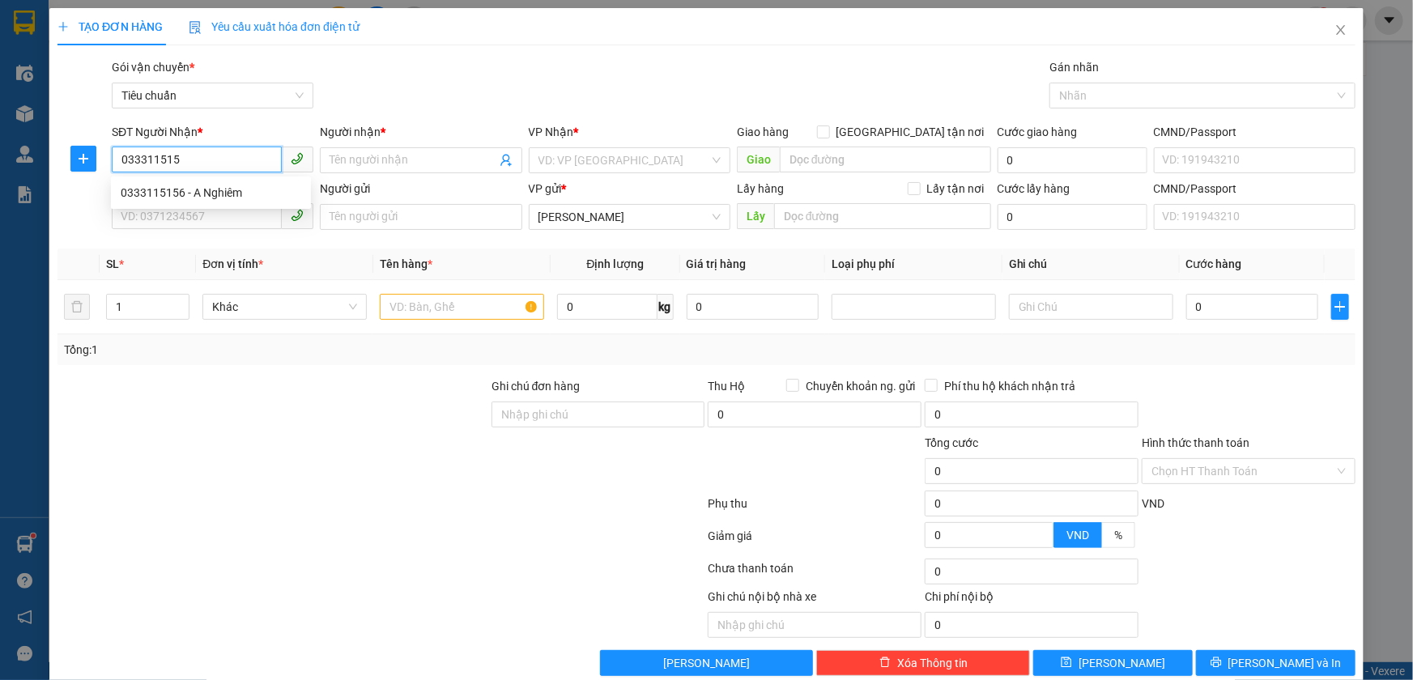
type input "0333115156"
click at [200, 193] on div "0333115156 - A Nghiêm" at bounding box center [211, 193] width 181 height 18
type input "A Nghiêm"
type input "80.000"
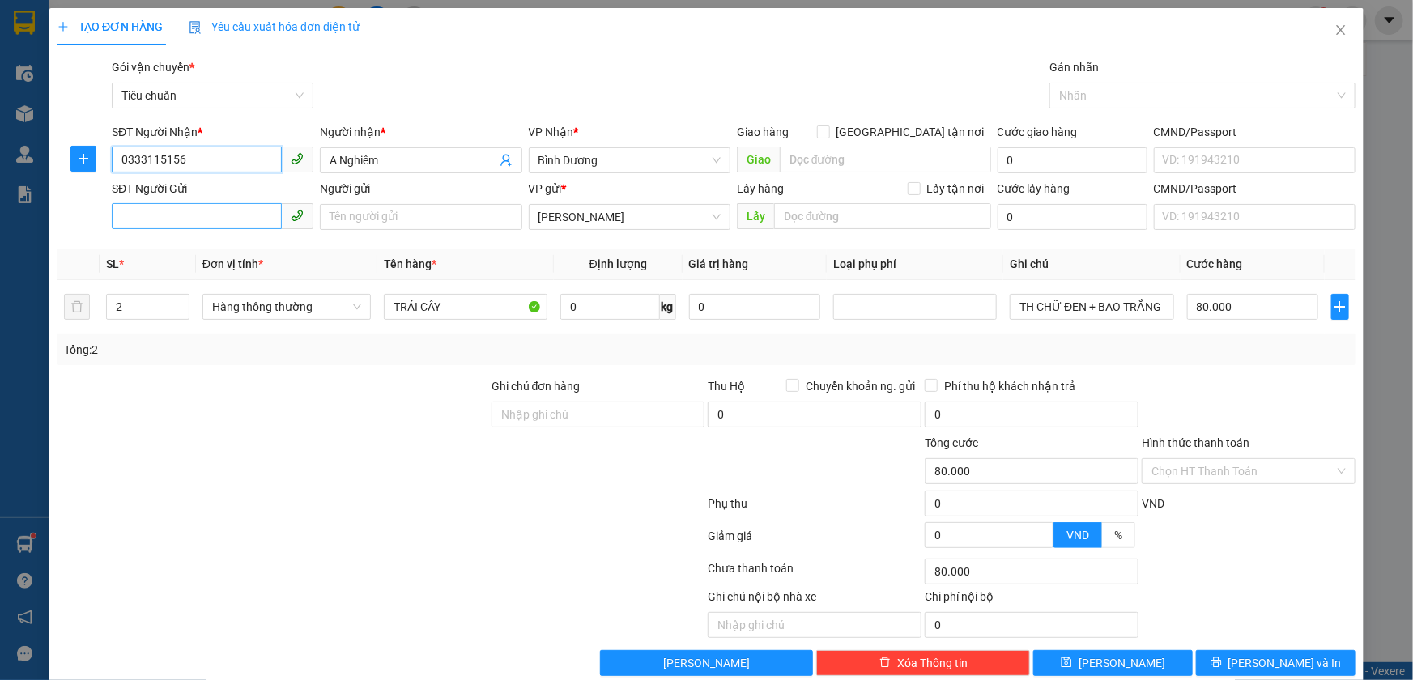
type input "0333115156"
click at [180, 215] on input "SĐT Người Gửi" at bounding box center [197, 216] width 170 height 26
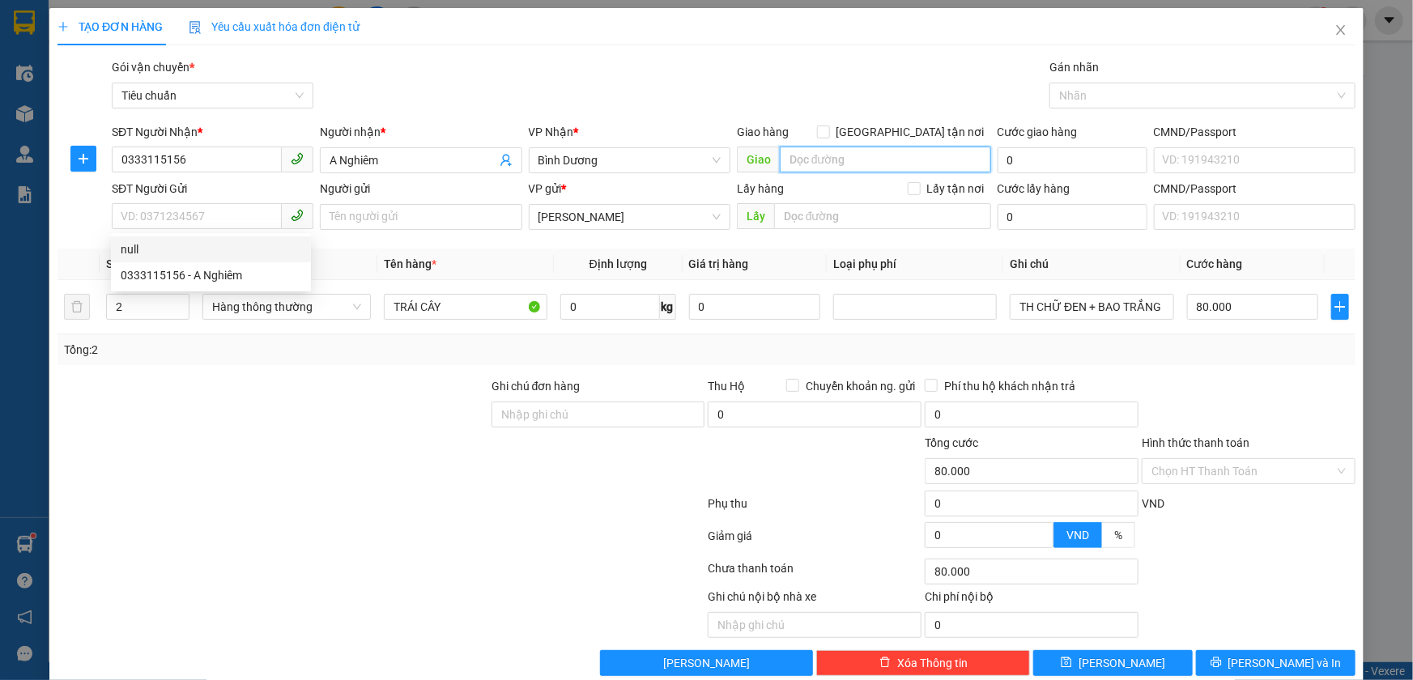
click at [821, 162] on input "search" at bounding box center [885, 160] width 211 height 26
click at [601, 151] on span "Bình Dương" at bounding box center [630, 160] width 182 height 24
type input "512G"
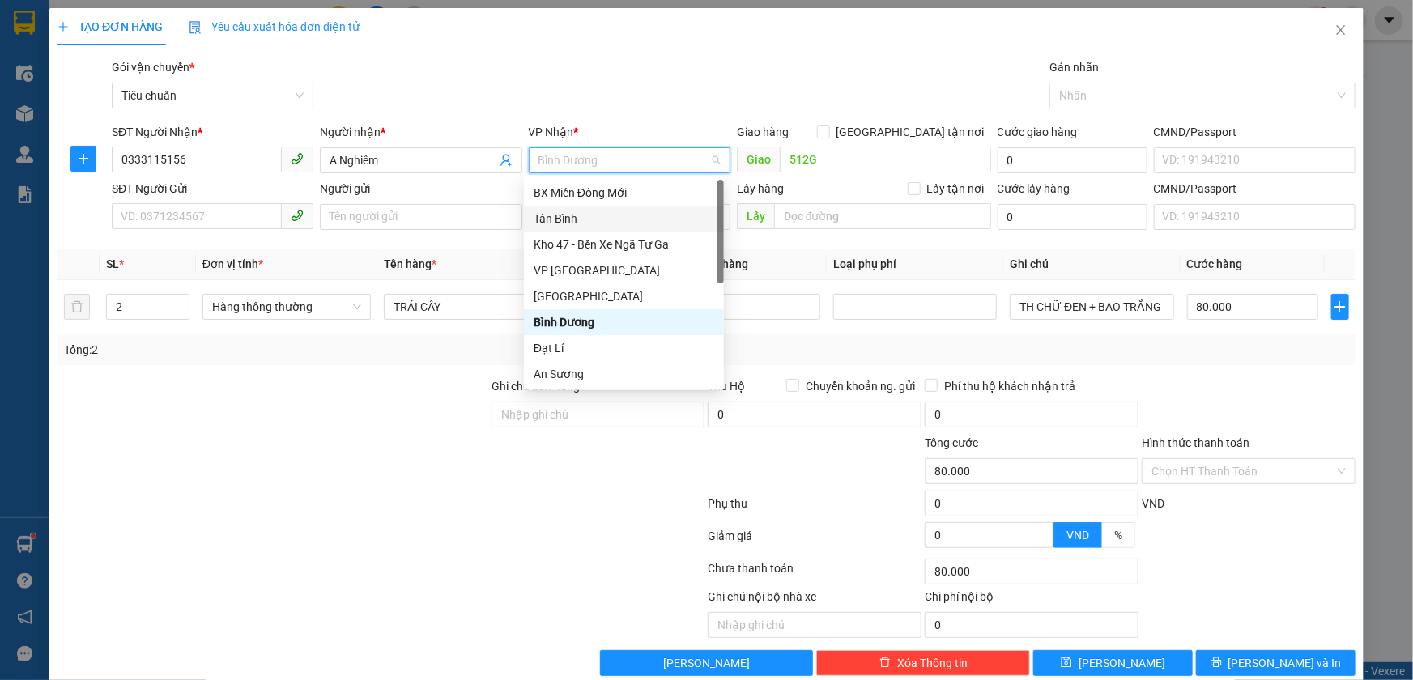
click at [571, 217] on div "Tân Bình" at bounding box center [624, 219] width 181 height 18
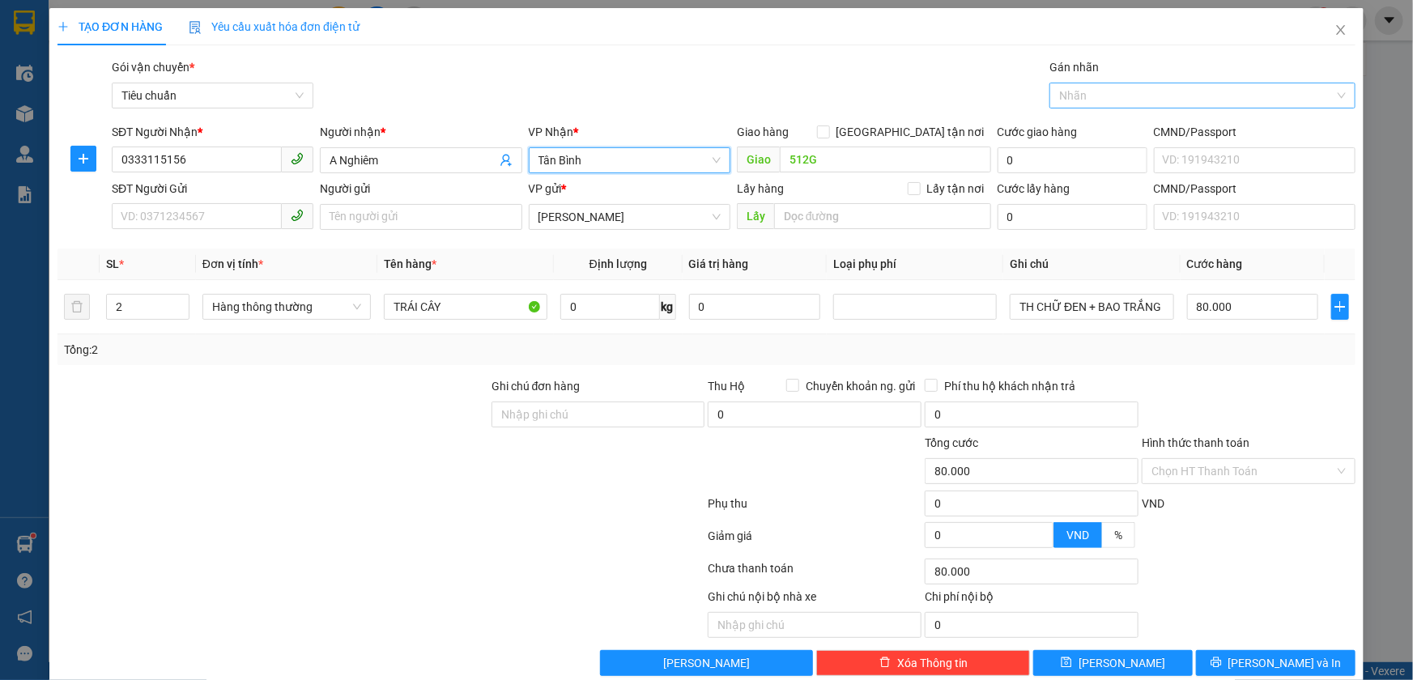
drag, startPoint x: 1056, startPoint y: 96, endPoint x: 1050, endPoint y: 104, distance: 10.4
click at [1057, 96] on div at bounding box center [1195, 95] width 282 height 19
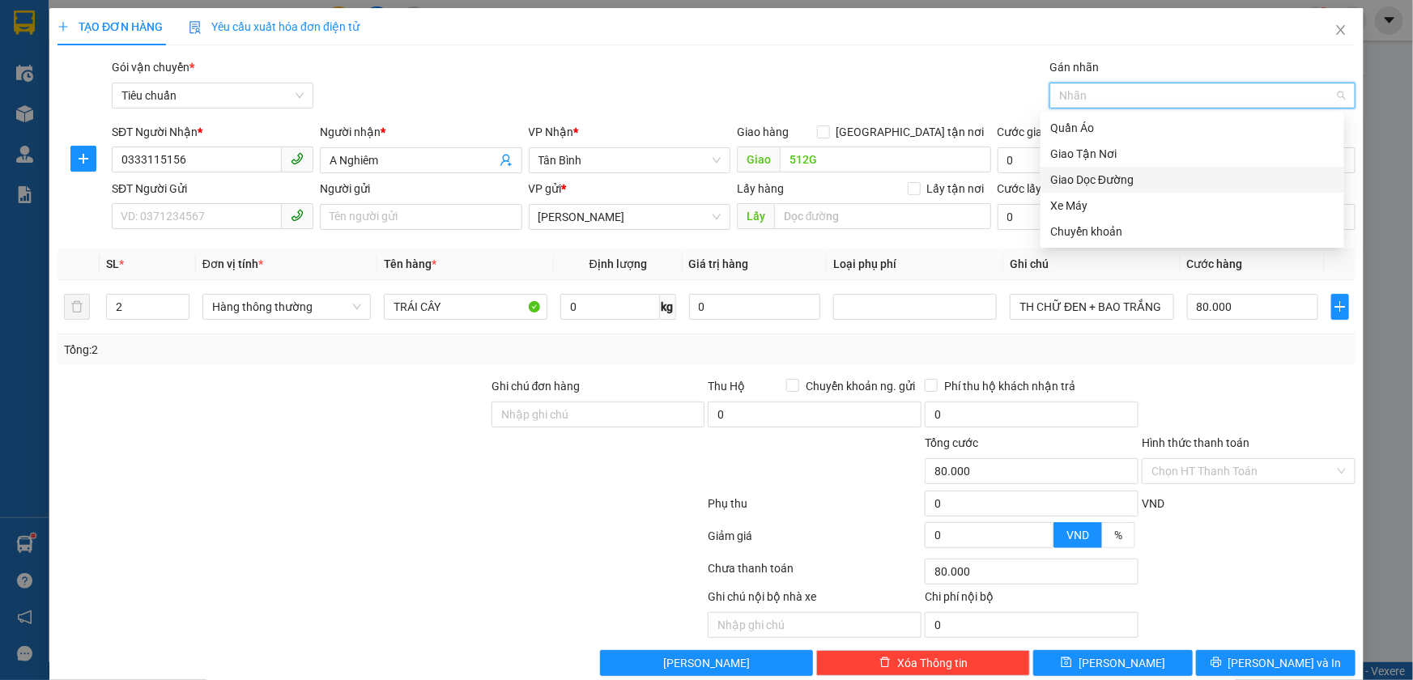
click at [1072, 181] on div "Giao Dọc Đường" at bounding box center [1193, 180] width 284 height 18
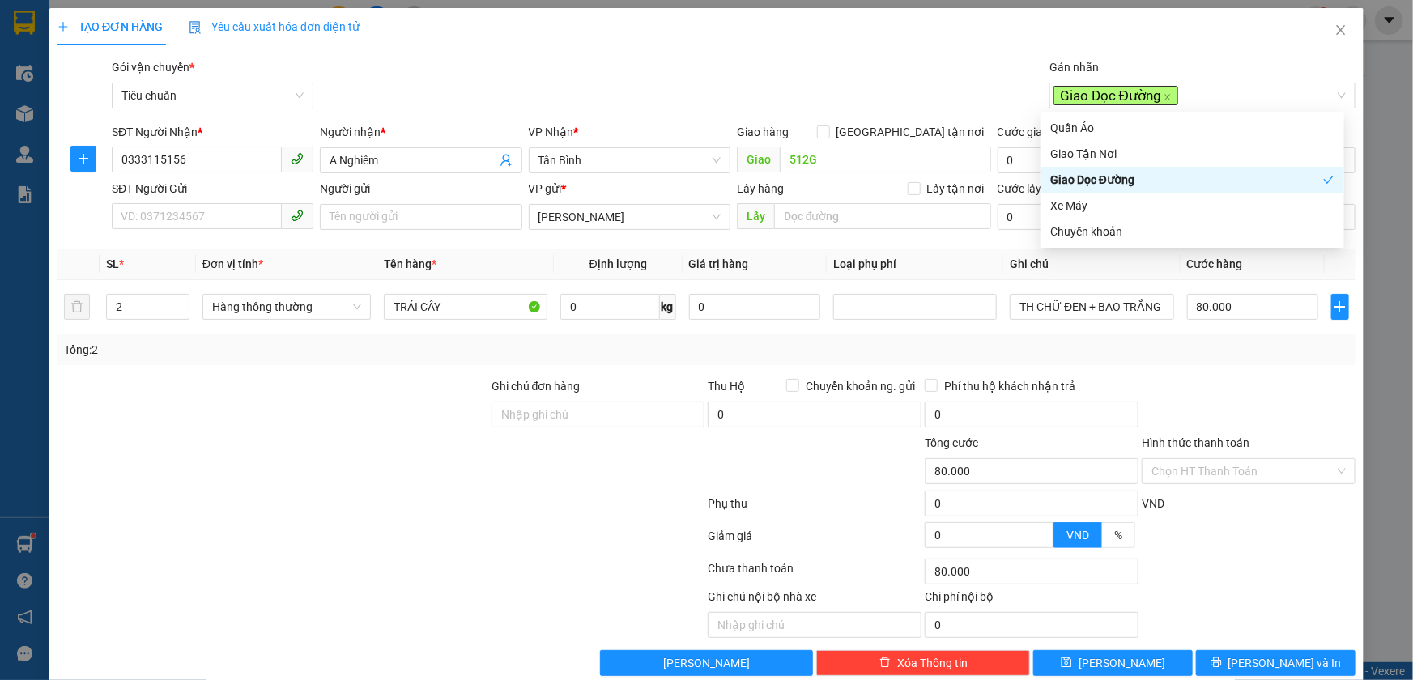
click at [599, 102] on div "Gói vận chuyển * Tiêu chuẩn Gán nhãn Giao Dọc Đường" at bounding box center [734, 86] width 1251 height 57
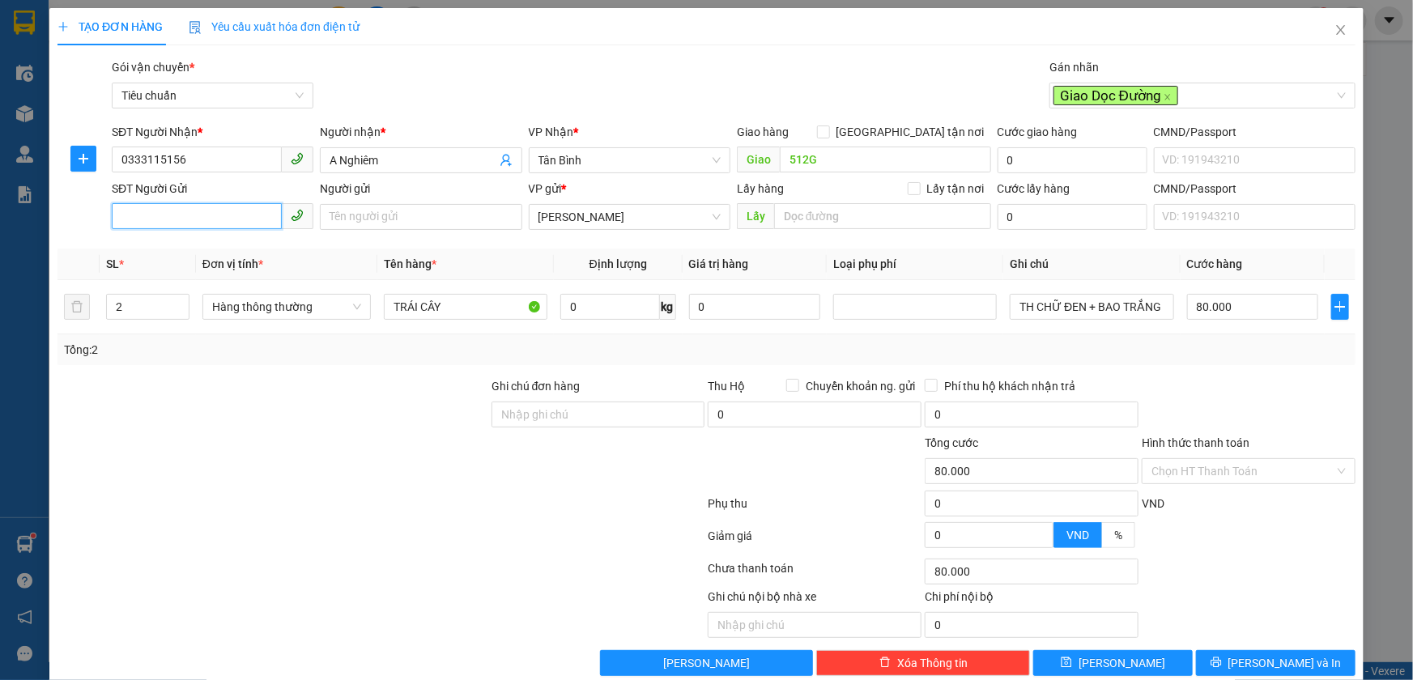
click at [205, 211] on input "SĐT Người Gửi" at bounding box center [197, 216] width 170 height 26
click at [591, 165] on span "Tân Bình" at bounding box center [630, 160] width 182 height 24
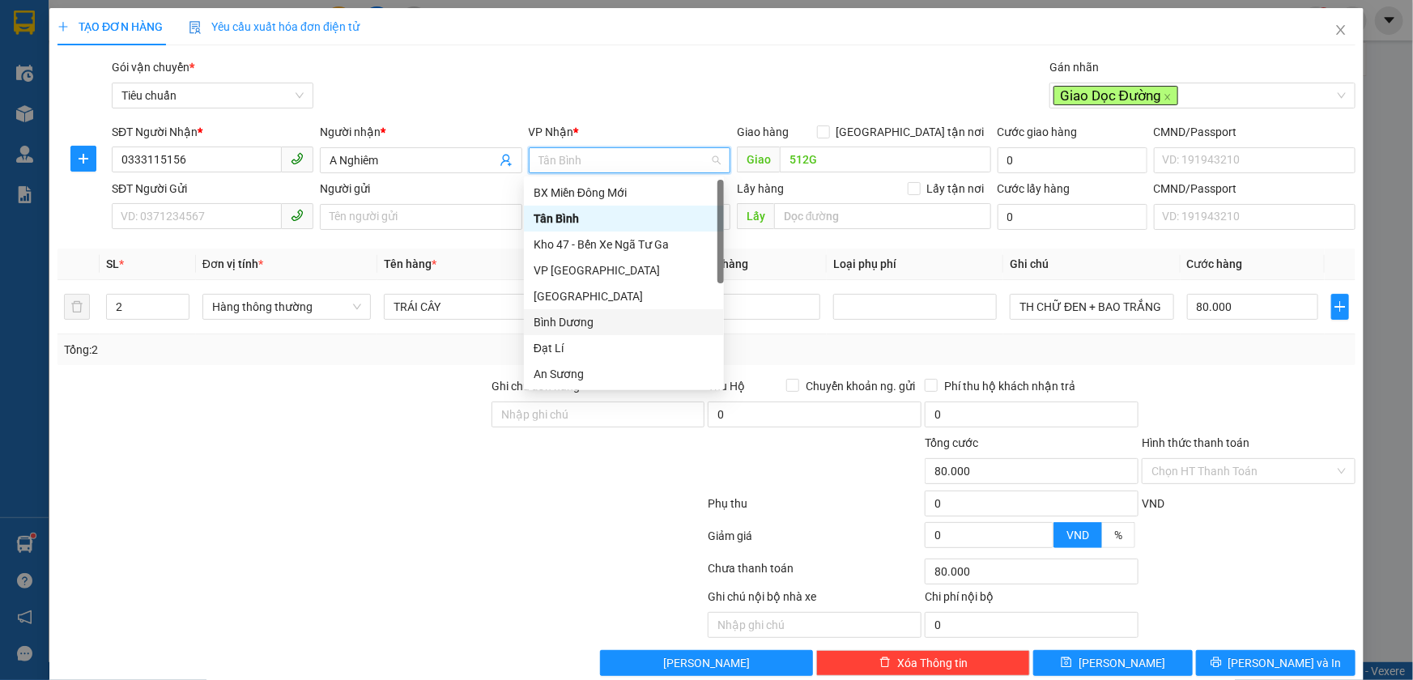
click at [551, 330] on div "Bình Dương" at bounding box center [624, 322] width 181 height 18
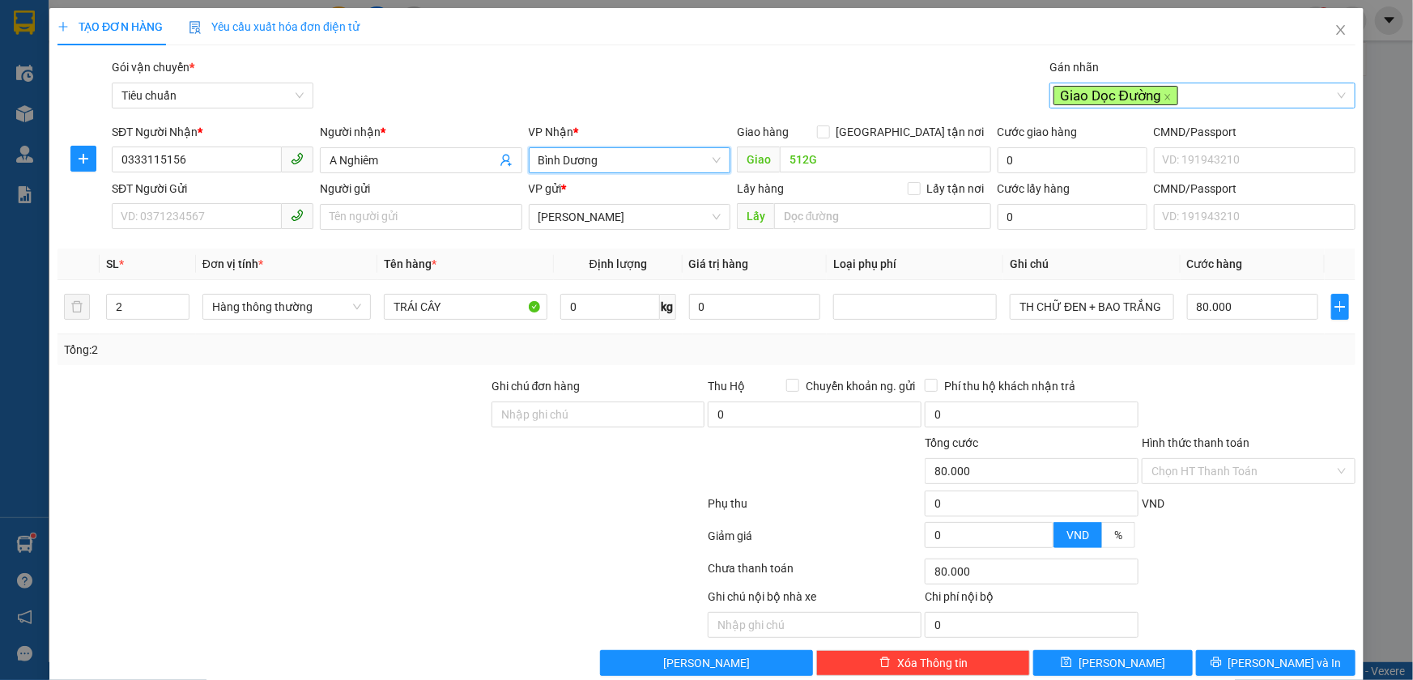
click at [1160, 103] on span "Giao Dọc Đường" at bounding box center [1116, 95] width 125 height 19
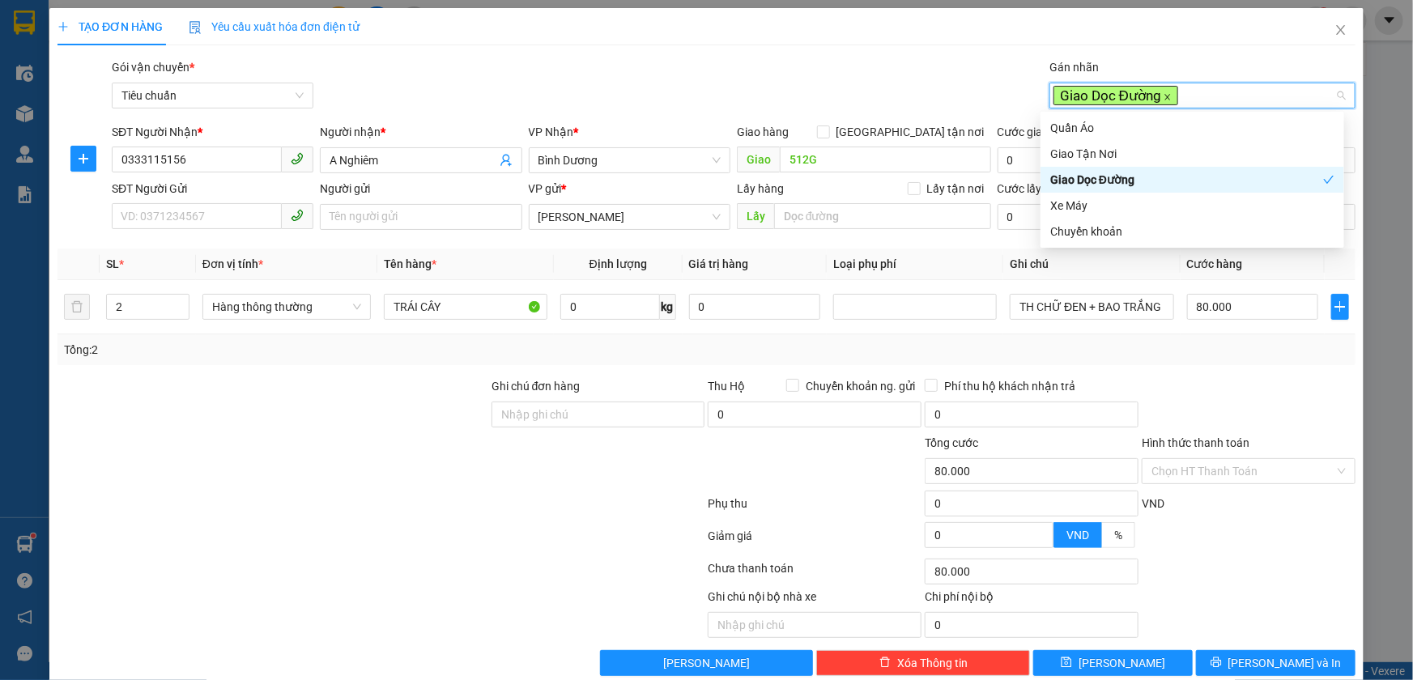
click at [1164, 95] on icon "close" at bounding box center [1168, 97] width 8 height 8
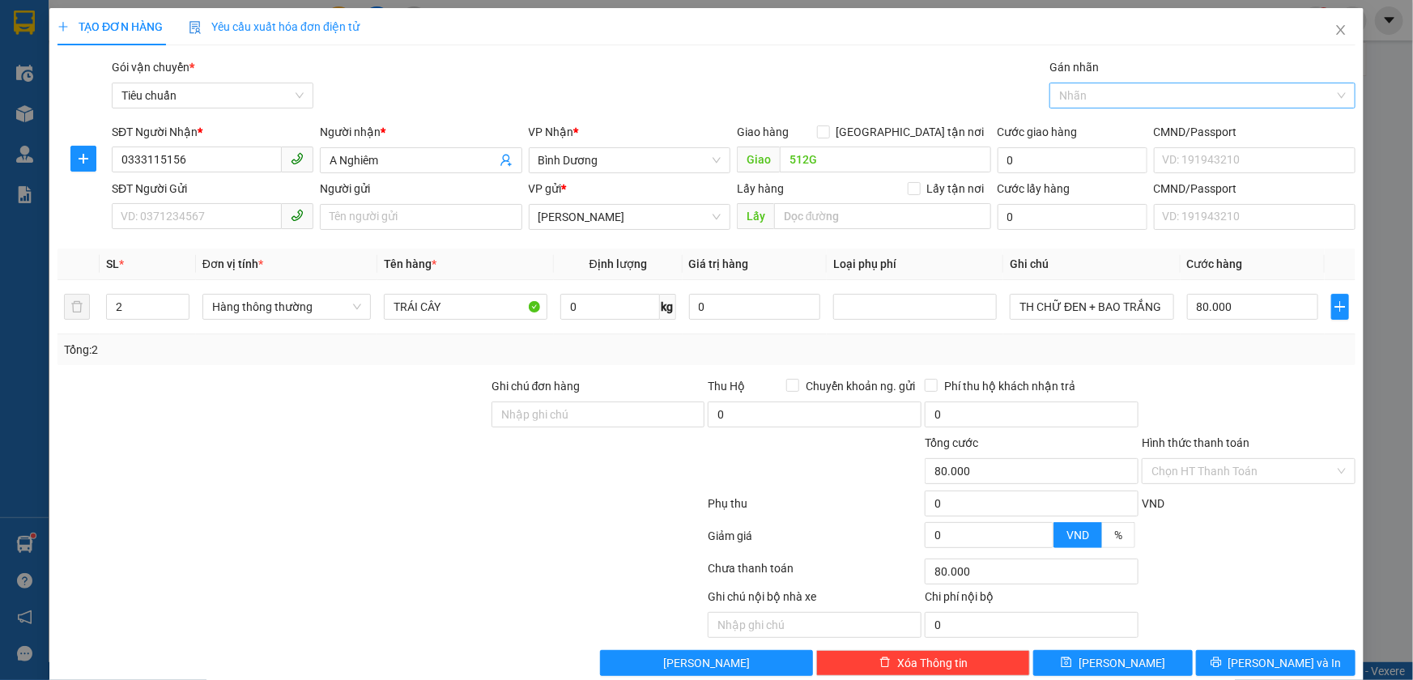
click at [825, 95] on div "Gói vận chuyển * Tiêu chuẩn Gán nhãn Nhãn" at bounding box center [734, 86] width 1251 height 57
click at [126, 211] on input "SĐT Người Gửi" at bounding box center [197, 216] width 170 height 26
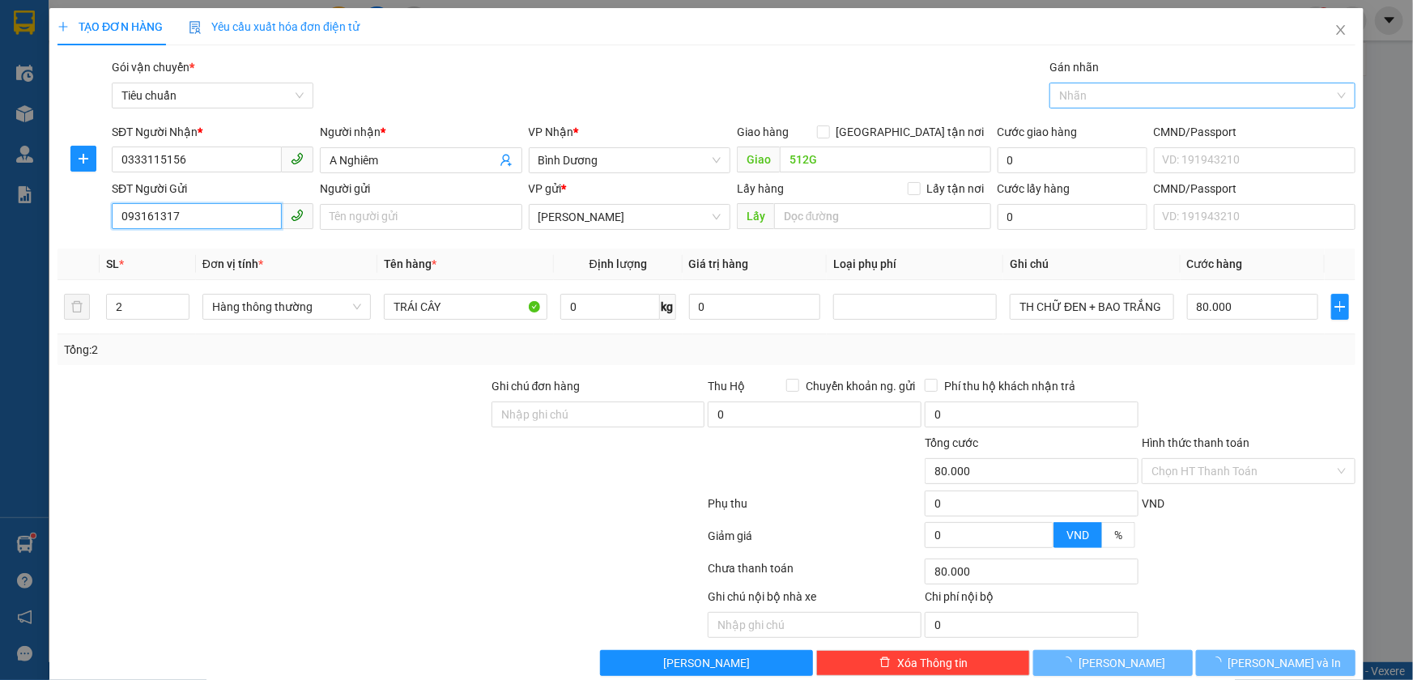
type input "0931613172"
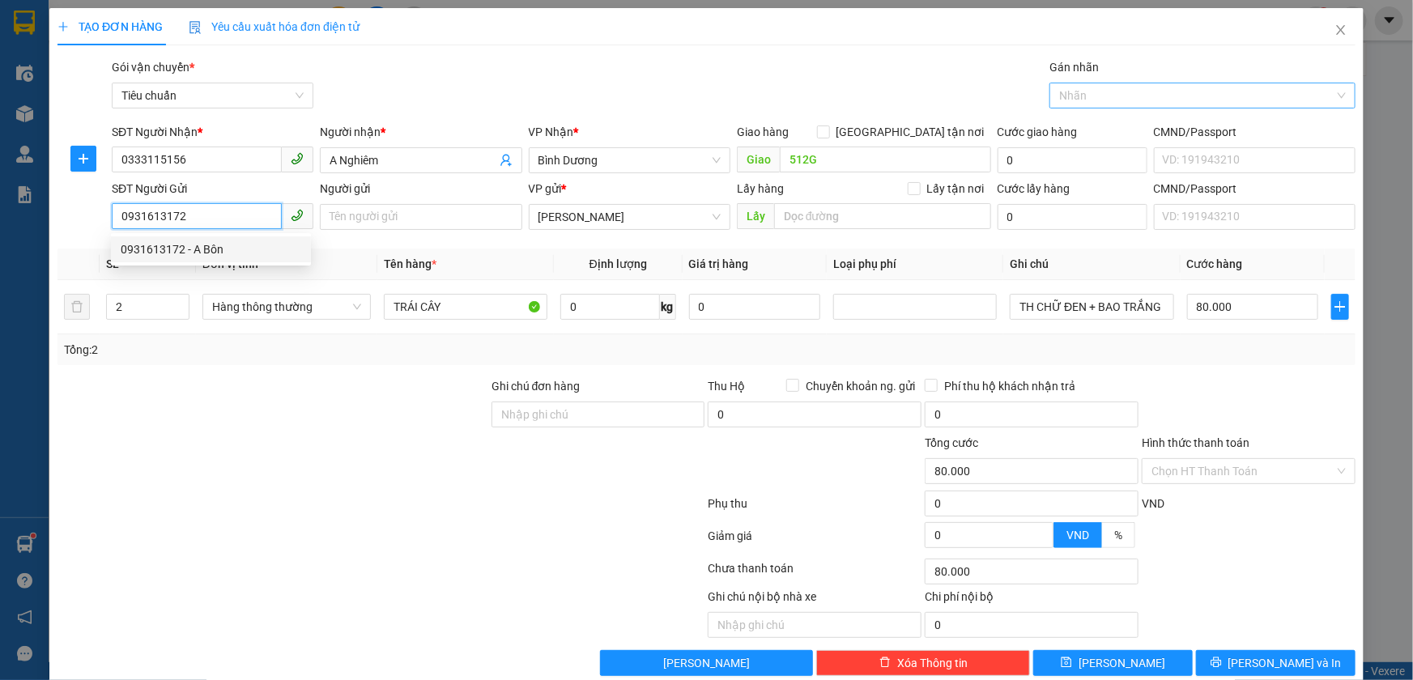
click at [183, 251] on div "0931613172 - A Bôn" at bounding box center [211, 250] width 181 height 18
type input "A Bôn"
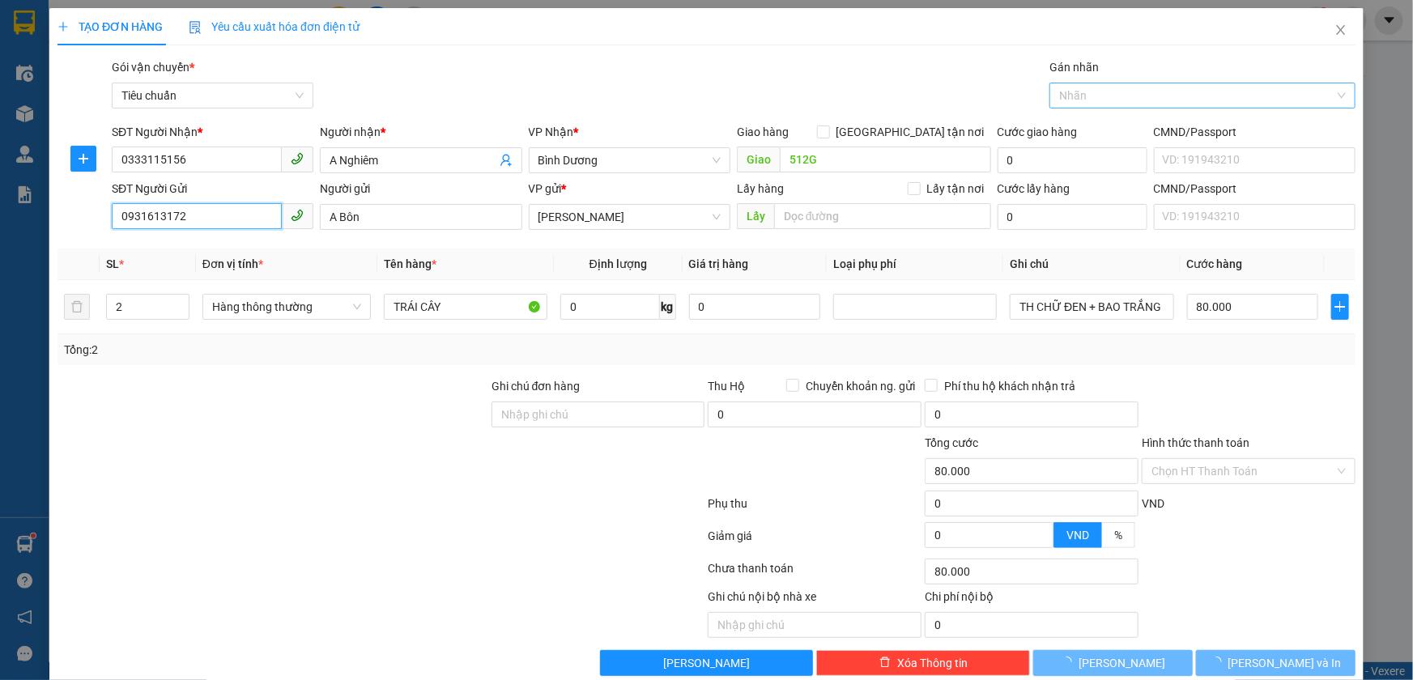
type input "30.000"
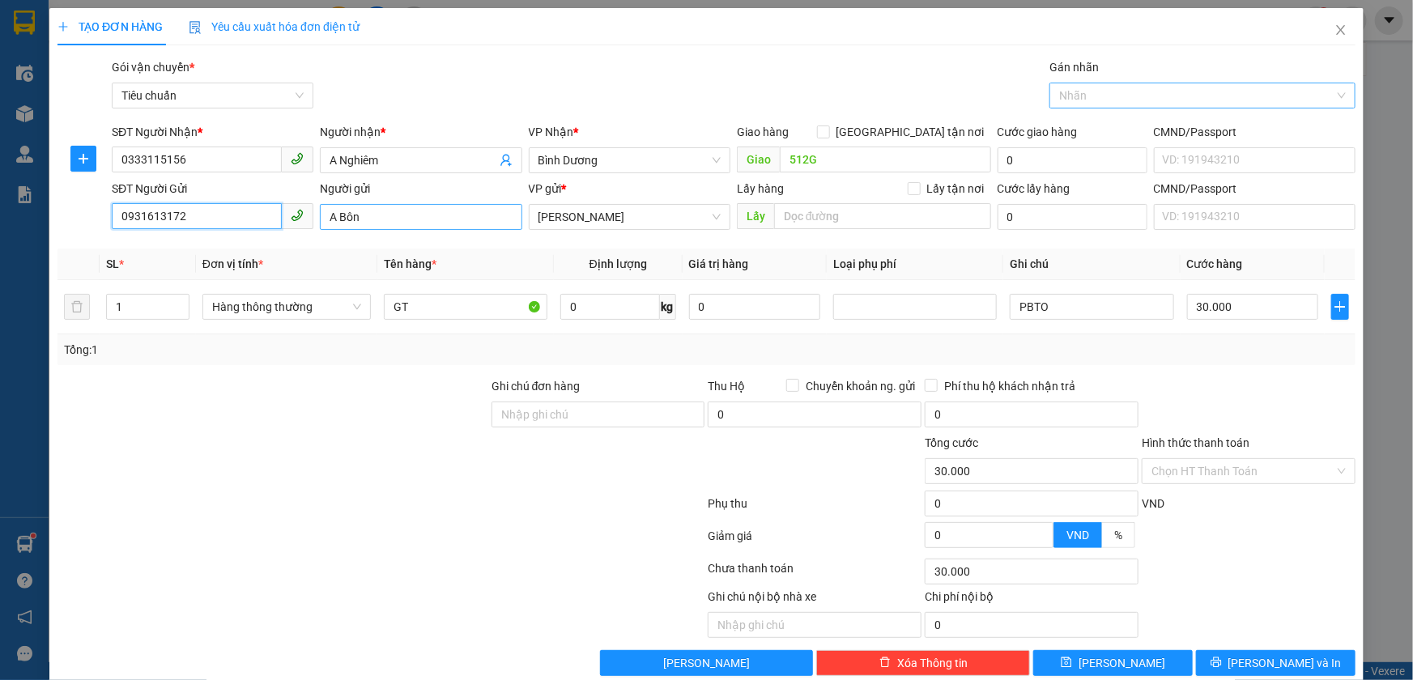
type input "0931613172"
click at [332, 222] on input "A Bôn" at bounding box center [421, 217] width 202 height 26
type input "C Bôn"
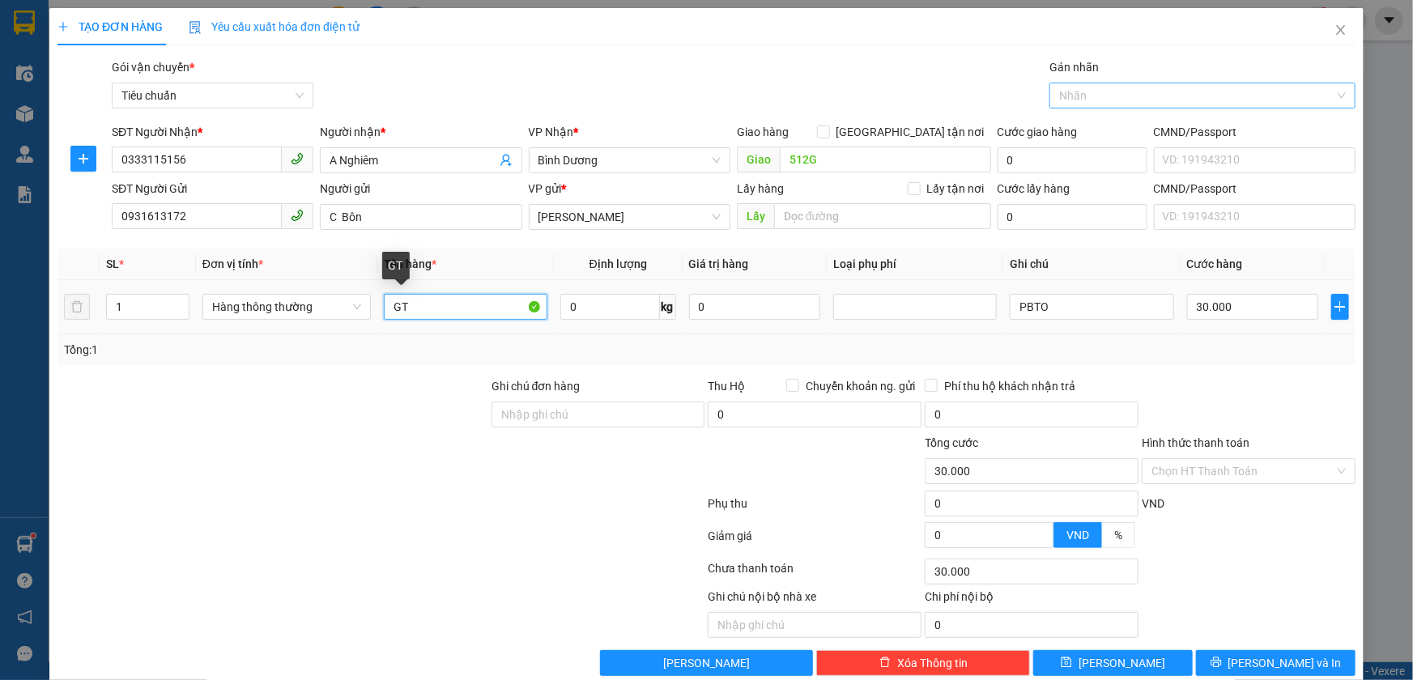
click at [427, 310] on input "GT" at bounding box center [466, 307] width 164 height 26
type input "G"
type input "SẦU RIÊNG"
click at [599, 310] on input "0" at bounding box center [611, 307] width 100 height 26
type input "23"
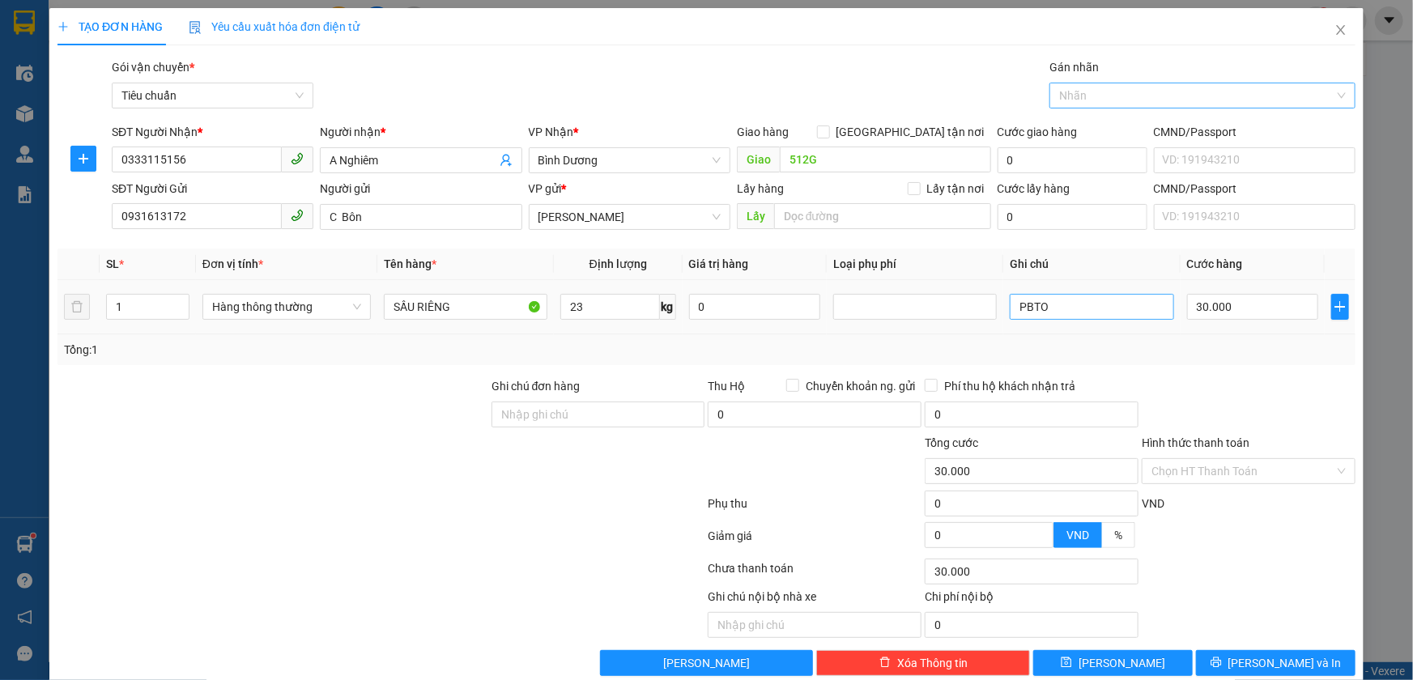
drag, startPoint x: 990, startPoint y: 332, endPoint x: 1030, endPoint y: 305, distance: 48.5
click at [996, 328] on tr "1 Hàng thông thường SẦU RIÊNG 23 kg 0 PBTO 30.000" at bounding box center [707, 307] width 1298 height 54
type input "60.000"
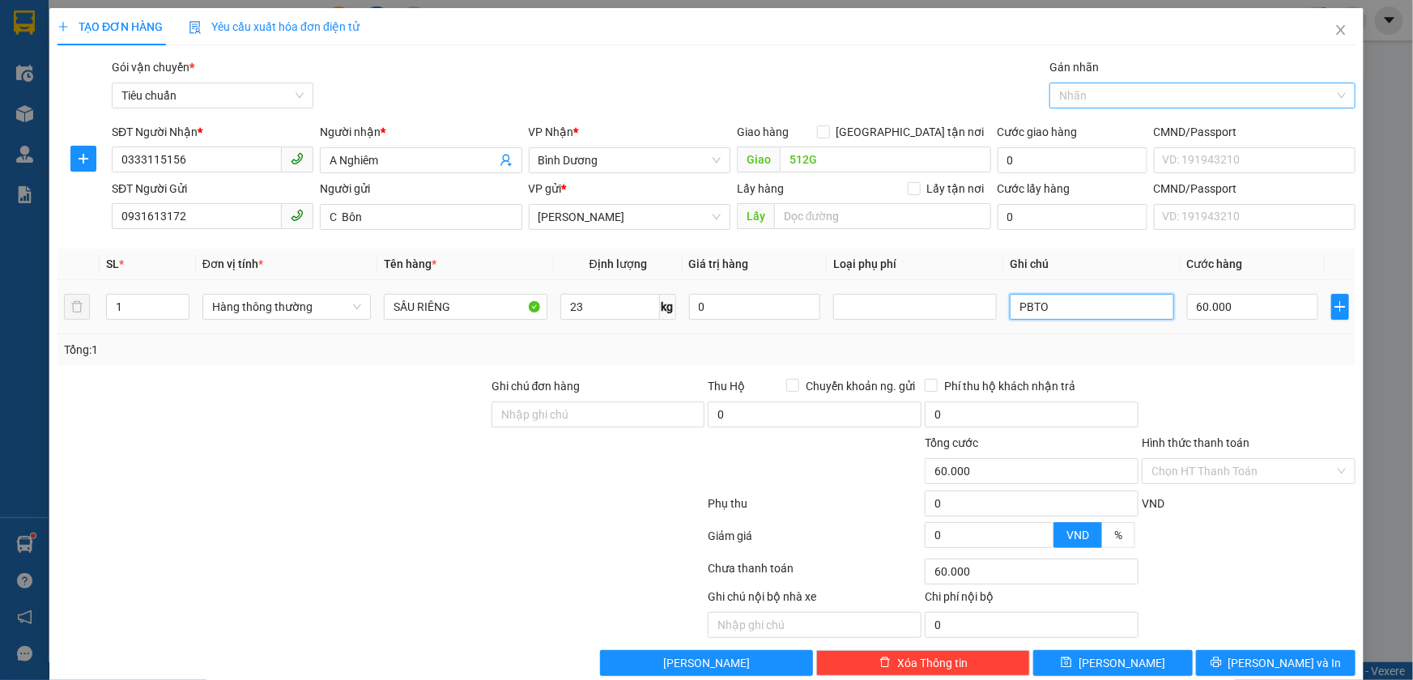
drag, startPoint x: 1030, startPoint y: 305, endPoint x: 996, endPoint y: 308, distance: 34.1
click at [1004, 307] on td "PBTO" at bounding box center [1092, 307] width 177 height 54
type input "BAO VÀNG CHỮ ĐỎ ĐEN XANH L"
click at [1188, 473] on input "Hình thức thanh toán" at bounding box center [1243, 471] width 183 height 24
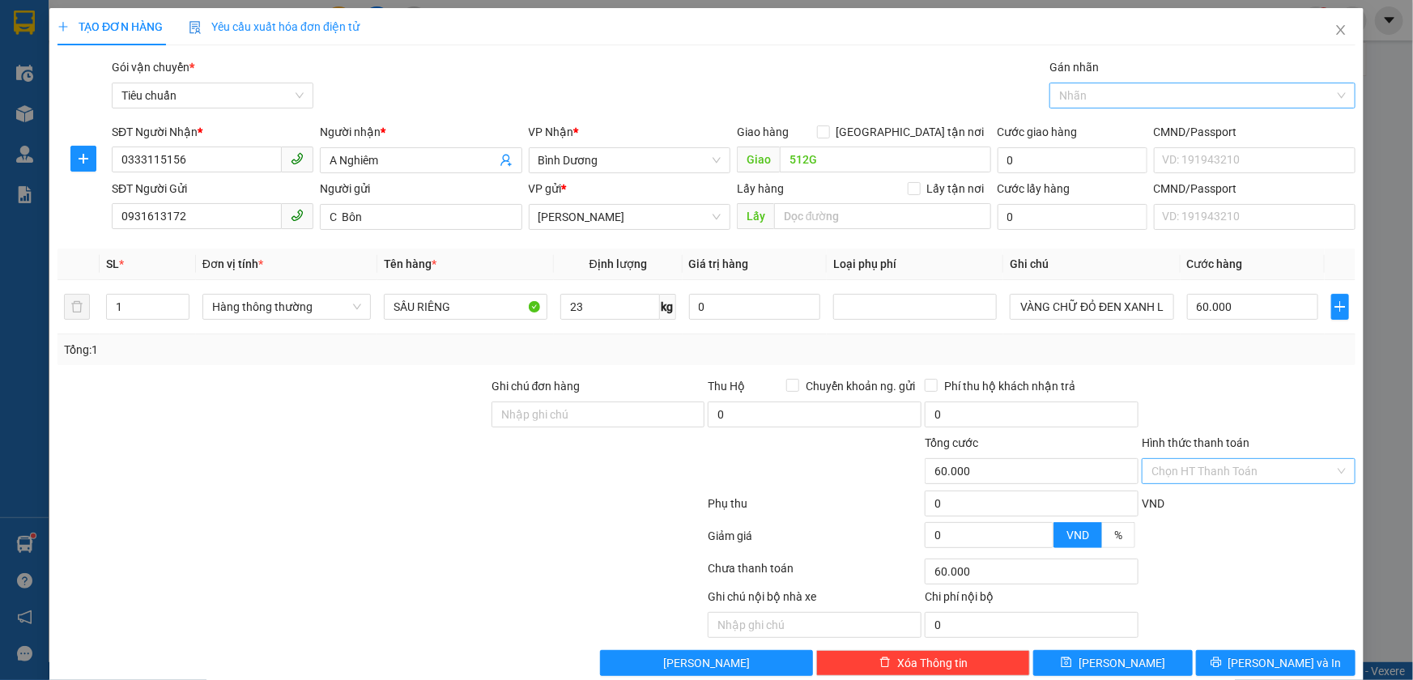
scroll to position [0, 0]
click at [1192, 502] on div "Tại văn phòng" at bounding box center [1239, 503] width 192 height 18
type input "0"
click at [1246, 668] on button "[PERSON_NAME] và In" at bounding box center [1276, 663] width 160 height 26
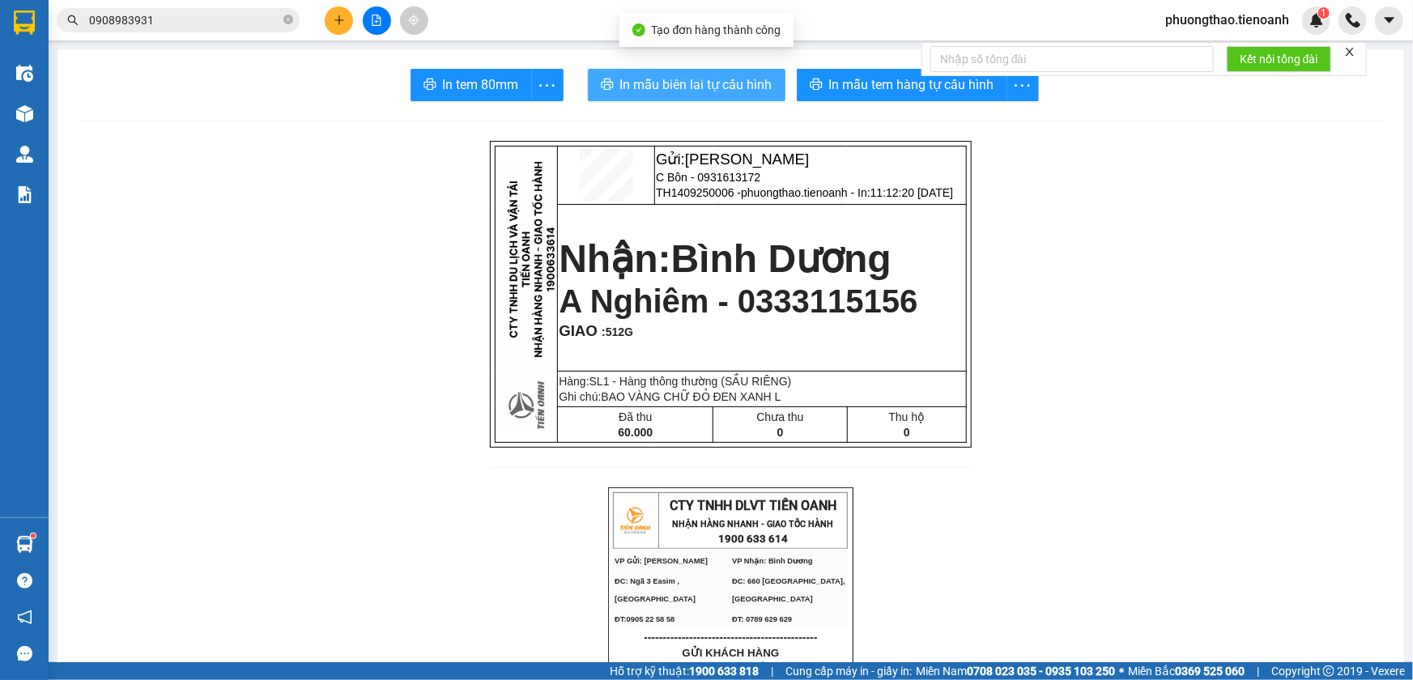
click at [706, 86] on span "In mẫu biên lai tự cấu hình" at bounding box center [696, 85] width 152 height 20
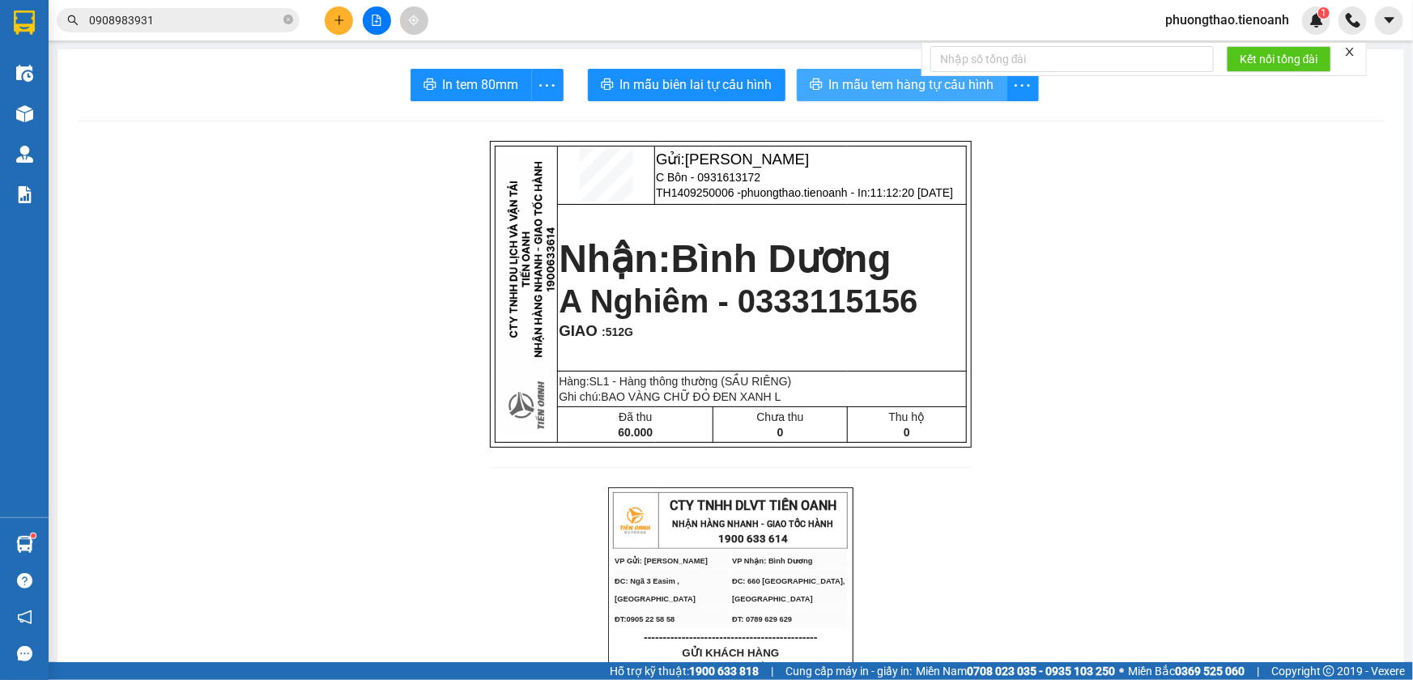
click at [852, 88] on span "In mẫu tem hàng tự cấu hình" at bounding box center [911, 85] width 165 height 20
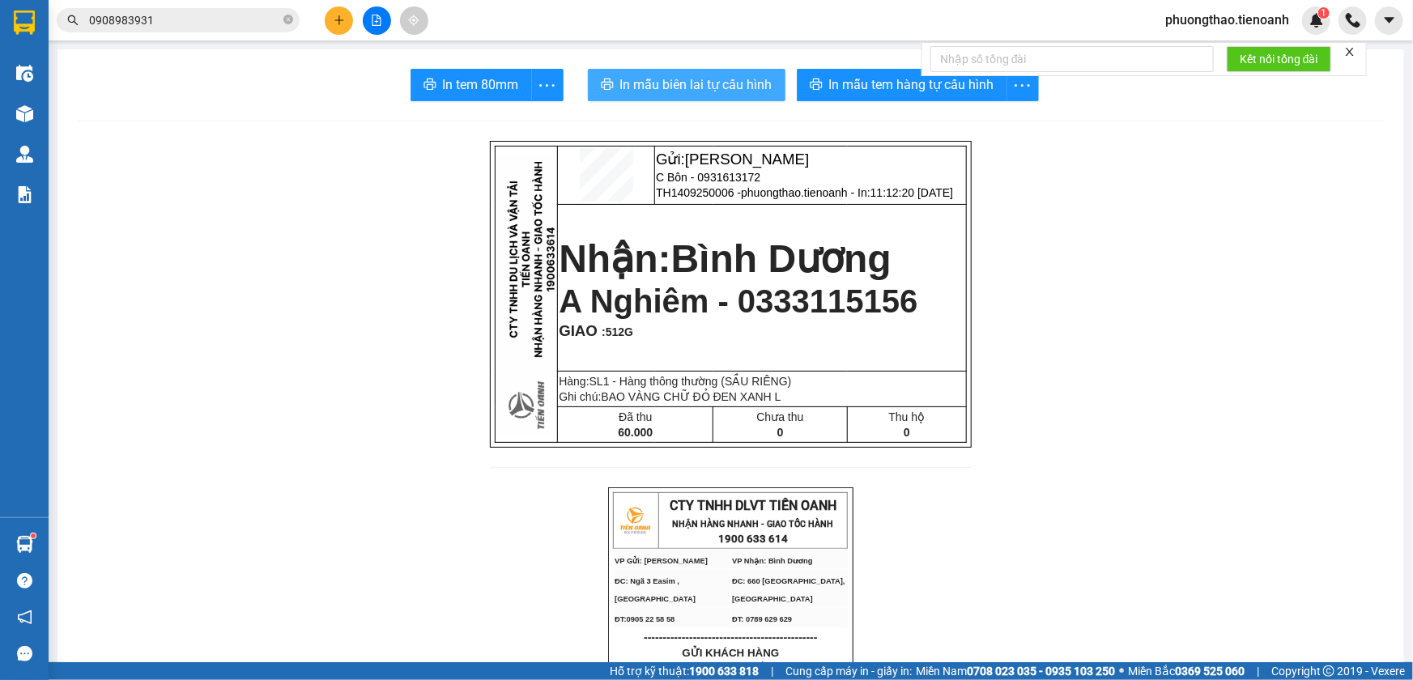
click at [671, 92] on span "In mẫu biên lai tự cấu hình" at bounding box center [696, 85] width 152 height 20
